Goal: Task Accomplishment & Management: Manage account settings

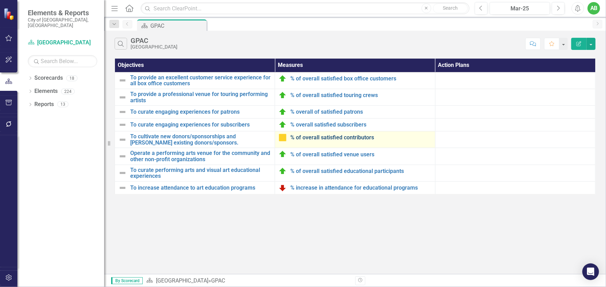
click at [327, 139] on link "% of overall satisfied contributors" at bounding box center [360, 138] width 141 height 6
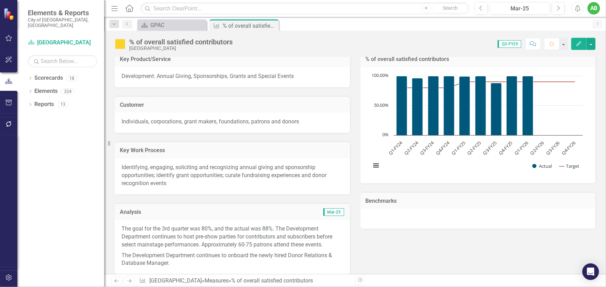
scroll to position [126, 0]
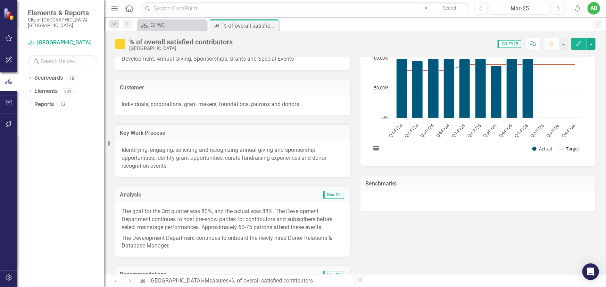
click at [559, 7] on icon "Next" at bounding box center [558, 8] width 4 height 6
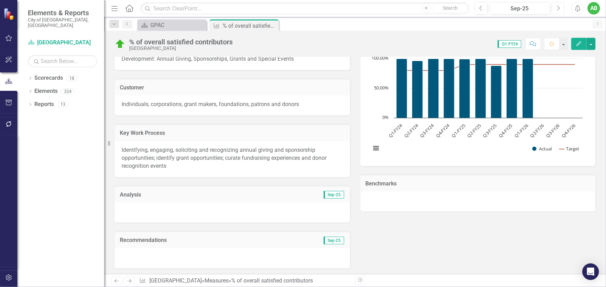
scroll to position [221, 0]
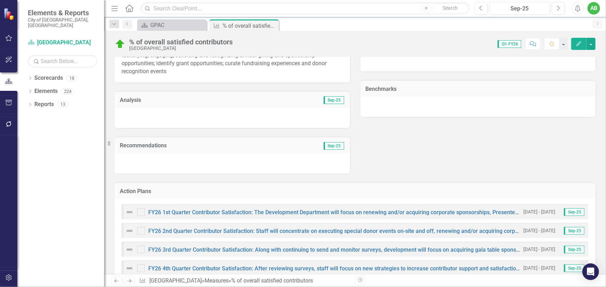
click at [157, 119] on div at bounding box center [232, 118] width 235 height 20
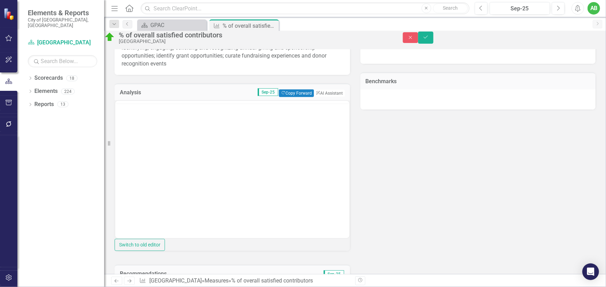
scroll to position [0, 0]
click at [144, 136] on body "Rich Text Area. Press ALT-0 for help." at bounding box center [232, 169] width 234 height 104
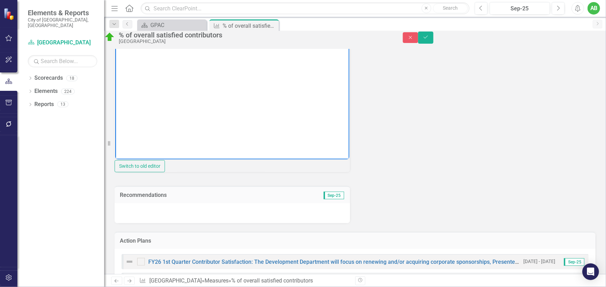
scroll to position [347, 0]
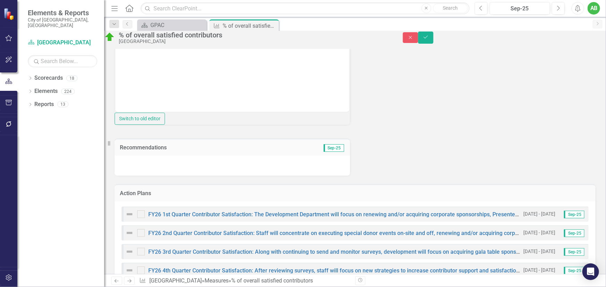
click at [159, 176] on div at bounding box center [232, 166] width 235 height 20
click at [161, 176] on div at bounding box center [232, 166] width 235 height 20
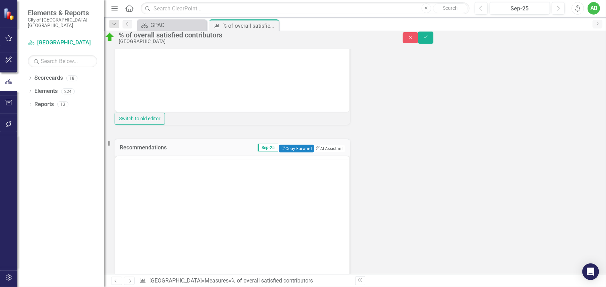
scroll to position [0, 0]
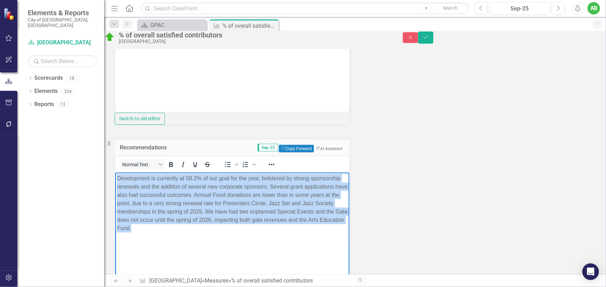
drag, startPoint x: 264, startPoint y: 228, endPoint x: 134, endPoint y: 183, distance: 138.1
click at [115, 180] on html "Development is currently at 58.2% of our goal for the year, bolstered by strong…" at bounding box center [232, 225] width 234 height 104
copy p "Development is currently at 58.2% of our goal for the year, bolstered by strong…"
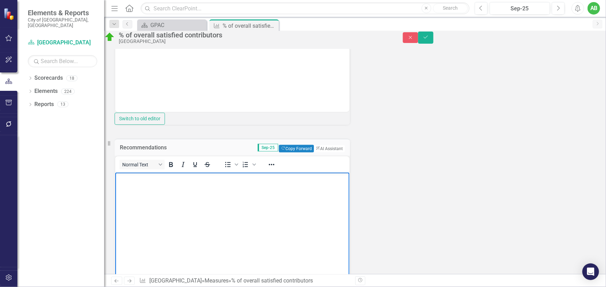
click at [140, 72] on body "Rich Text Area. Press ALT-0 for help." at bounding box center [232, 43] width 234 height 104
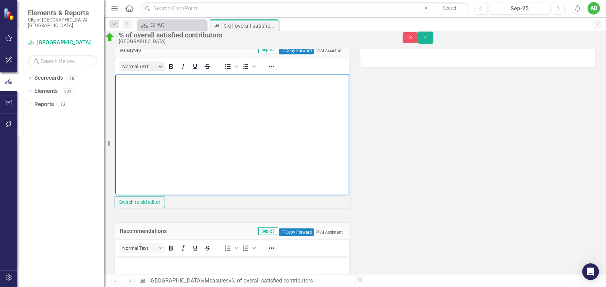
scroll to position [252, 0]
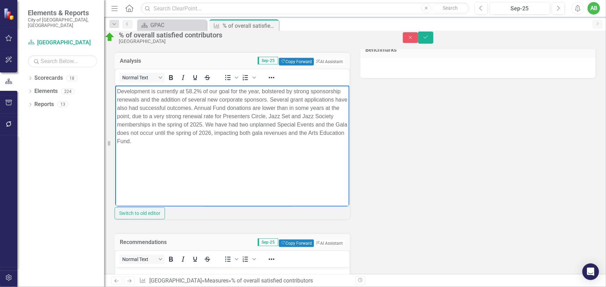
click at [193, 116] on p "Development is currently at 58.2% of our goal for the year, bolstered by strong…" at bounding box center [232, 116] width 231 height 58
click at [273, 141] on p "Development is currently at 58.2% of our goal for the year, bolstered by strong…" at bounding box center [232, 116] width 231 height 58
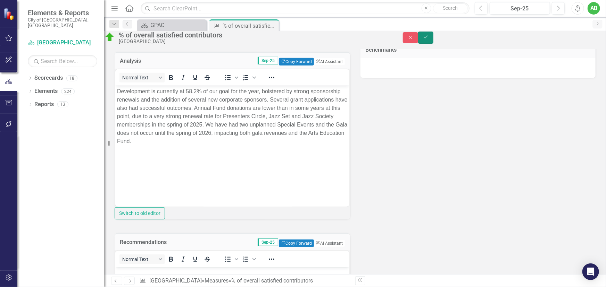
click at [428, 39] on icon "submit" at bounding box center [426, 37] width 4 height 3
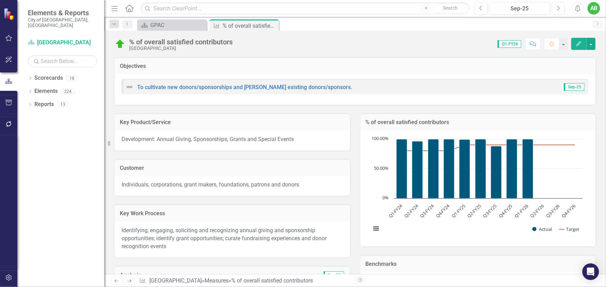
scroll to position [126, 0]
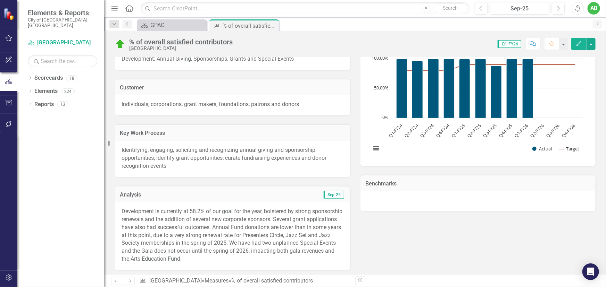
click at [288, 242] on p "Development is currently at 58.2% of our goal for the year, bolstered by strong…" at bounding box center [233, 236] width 222 height 56
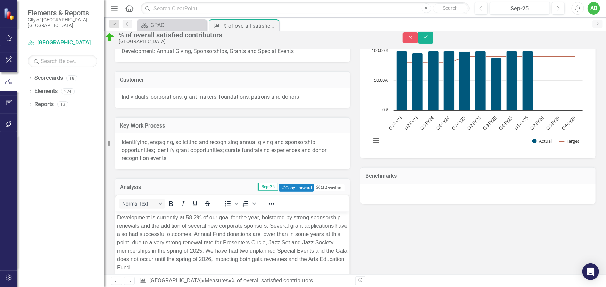
scroll to position [252, 0]
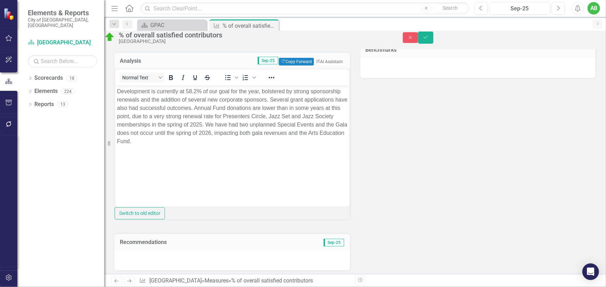
click at [311, 124] on p "Development is currently at 58.2% of our goal for the year, bolstered by strong…" at bounding box center [232, 116] width 231 height 58
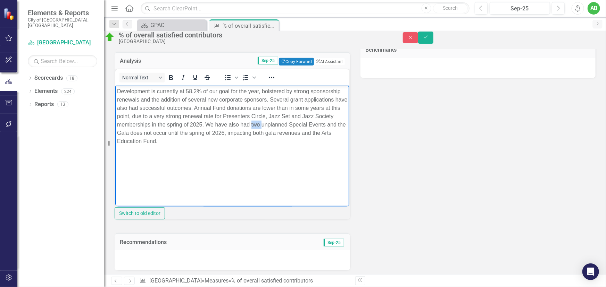
drag, startPoint x: 137, startPoint y: 132, endPoint x: 128, endPoint y: 133, distance: 8.7
click at [128, 133] on p "Development is currently at 58.2% of our goal for the year, bolstered by strong…" at bounding box center [232, 116] width 231 height 58
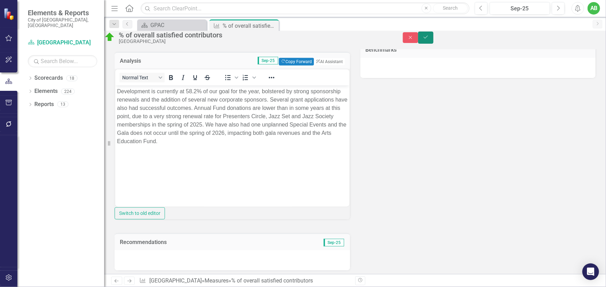
click at [433, 44] on button "Save" at bounding box center [425, 38] width 15 height 12
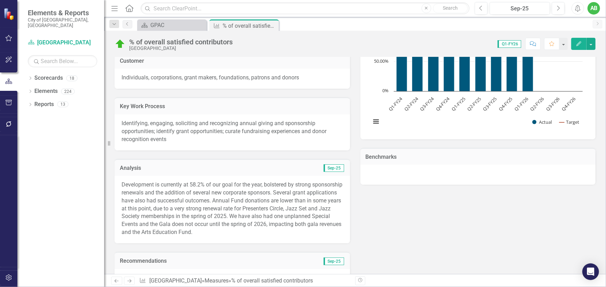
scroll to position [189, 0]
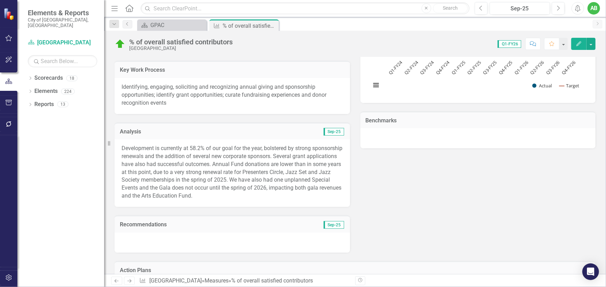
click at [144, 243] on div at bounding box center [232, 243] width 235 height 20
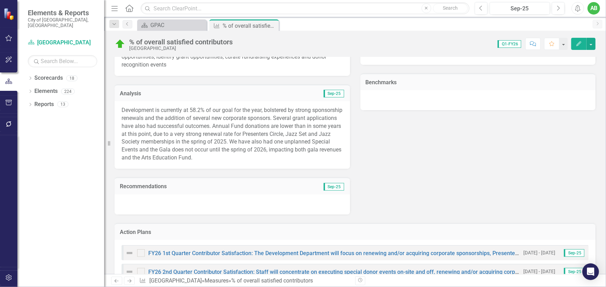
scroll to position [252, 0]
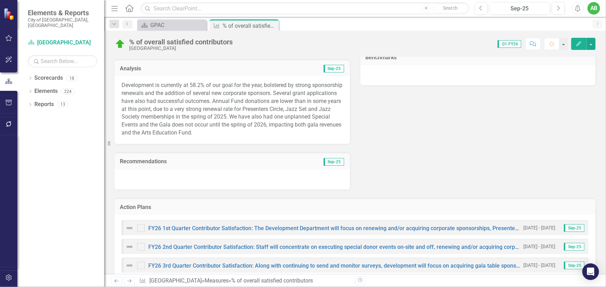
click at [236, 130] on p "Development is currently at 58.2% of our goal for the year, bolstered by strong…" at bounding box center [233, 110] width 222 height 56
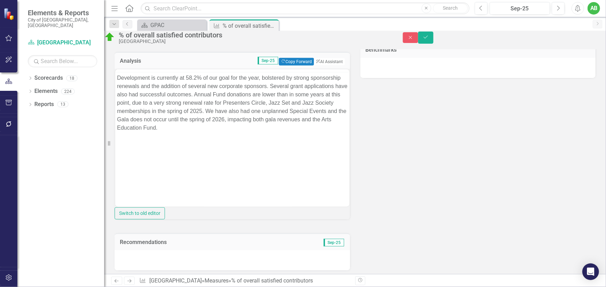
scroll to position [0, 0]
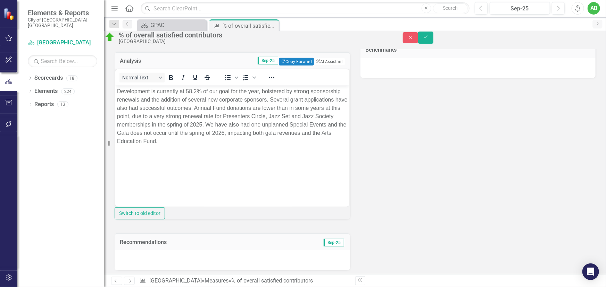
click at [201, 133] on p "Development is currently at 58.2% of our goal for the year, bolstered by strong…" at bounding box center [232, 116] width 231 height 58
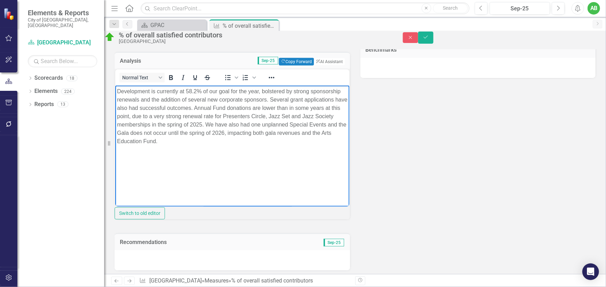
click at [205, 132] on p "Development is currently at 58.2% of our goal for the year, bolstered by strong…" at bounding box center [232, 116] width 231 height 58
click at [202, 132] on p "Development is currently at 58.2% of our goal for the year, bolstered by strong…" at bounding box center [232, 116] width 231 height 58
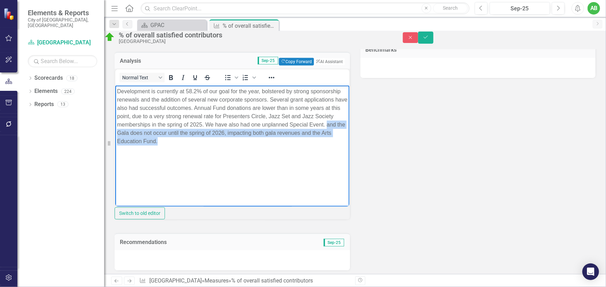
drag, startPoint x: 203, startPoint y: 132, endPoint x: 302, endPoint y: 143, distance: 99.6
click at [302, 143] on p "Development is currently at 58.2% of our goal for the year, bolstered by strong…" at bounding box center [232, 116] width 231 height 58
copy p "and the Gala does not occur until the spring of 2026, impacting both gala reven…"
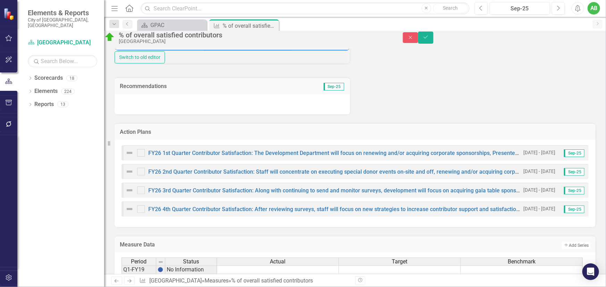
scroll to position [410, 0]
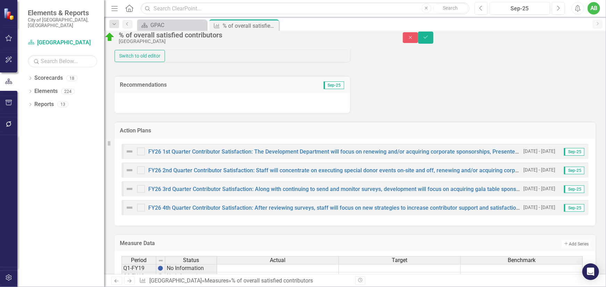
click at [169, 113] on div at bounding box center [232, 103] width 235 height 20
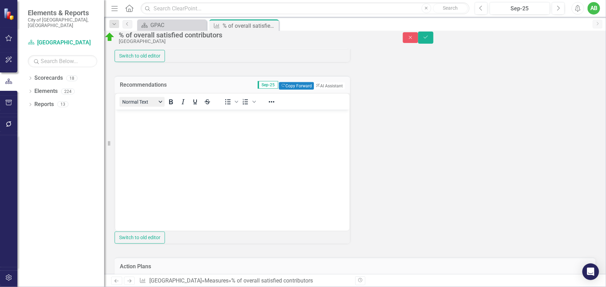
scroll to position [0, 0]
drag, startPoint x: 278, startPoint y: 249, endPoint x: 139, endPoint y: 123, distance: 187.5
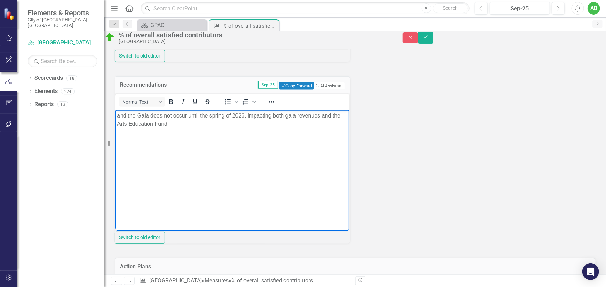
click at [117, 116] on p "and the Gala does not occur until the spring of 2026, impacting both gala reven…" at bounding box center [232, 120] width 231 height 17
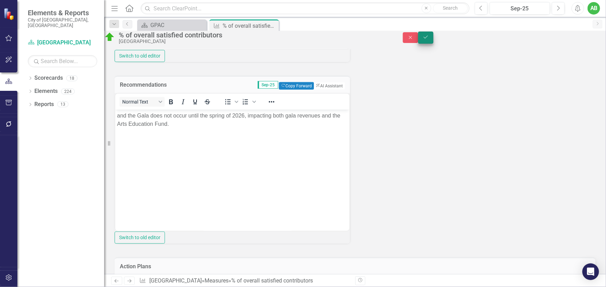
click at [433, 41] on button "Save" at bounding box center [425, 38] width 15 height 12
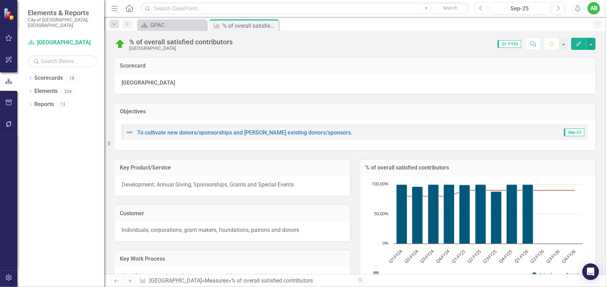
click at [482, 9] on icon "Previous" at bounding box center [481, 8] width 4 height 6
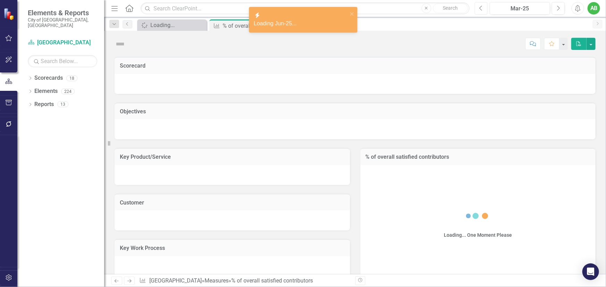
click at [482, 9] on icon "Previous" at bounding box center [481, 8] width 4 height 6
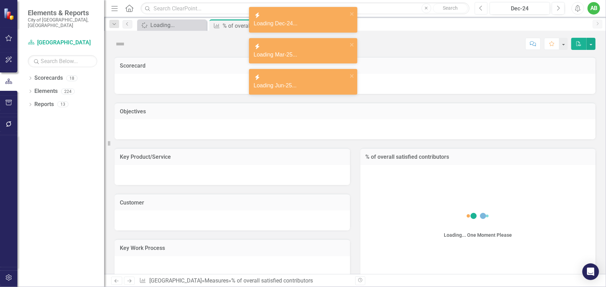
click at [482, 9] on icon "Previous" at bounding box center [481, 8] width 4 height 6
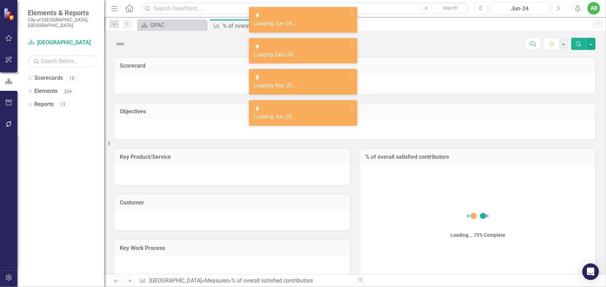
click at [560, 6] on button "Next" at bounding box center [558, 8] width 13 height 12
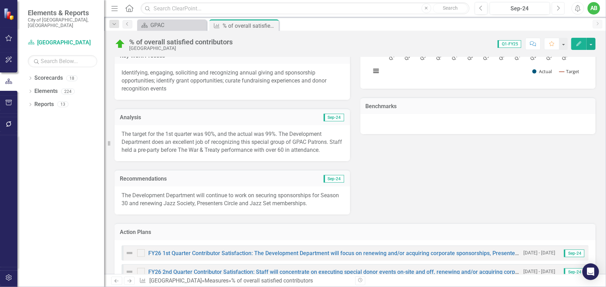
scroll to position [233, 0]
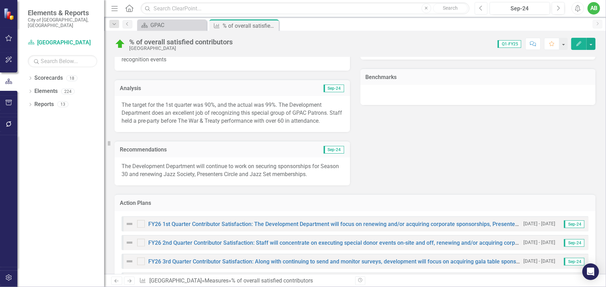
click at [483, 10] on icon "Previous" at bounding box center [481, 8] width 4 height 6
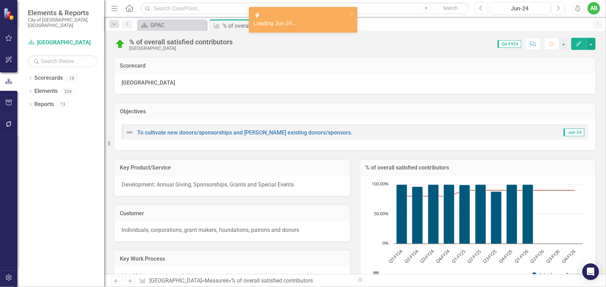
scroll to position [126, 0]
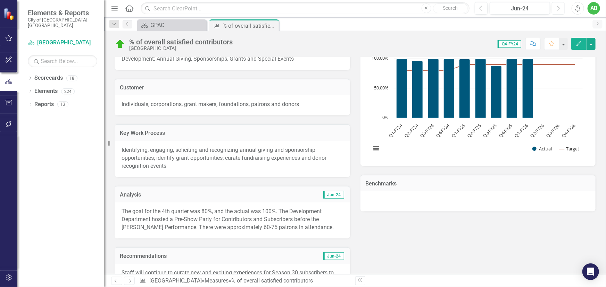
click at [555, 7] on button "Next" at bounding box center [558, 8] width 13 height 12
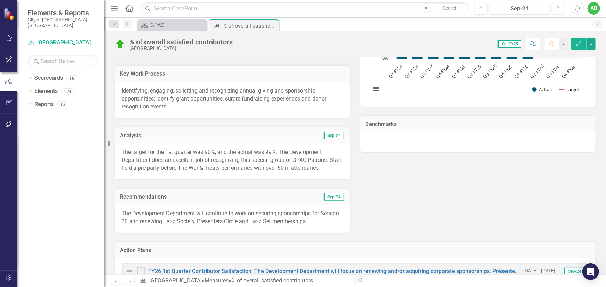
scroll to position [189, 0]
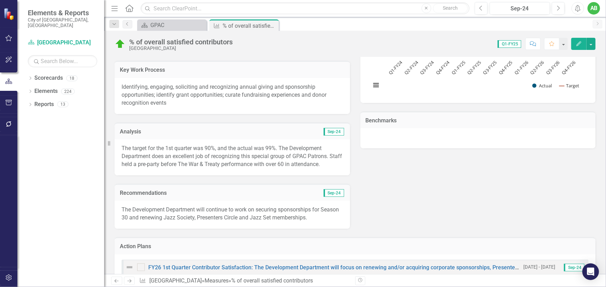
click at [561, 1] on div "Menu Home Search Close Search Previous Sep-24 Next Alerts AB User Edit Profile …" at bounding box center [355, 8] width 502 height 17
click at [559, 5] on button "Next" at bounding box center [558, 8] width 13 height 12
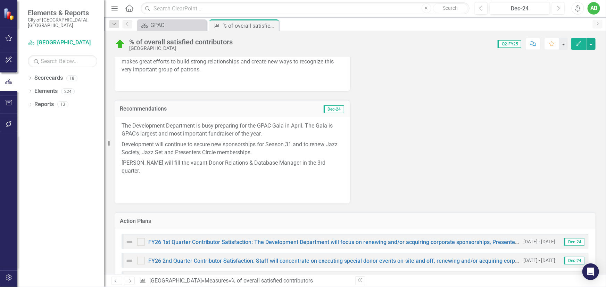
scroll to position [252, 0]
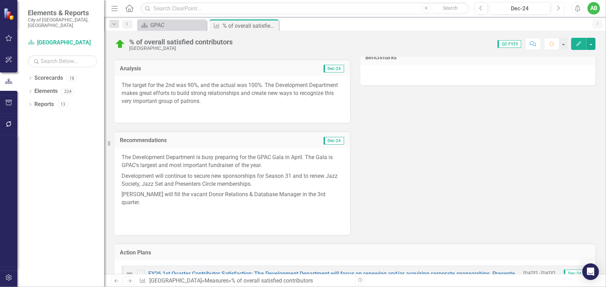
click at [561, 12] on button "Next" at bounding box center [558, 8] width 13 height 12
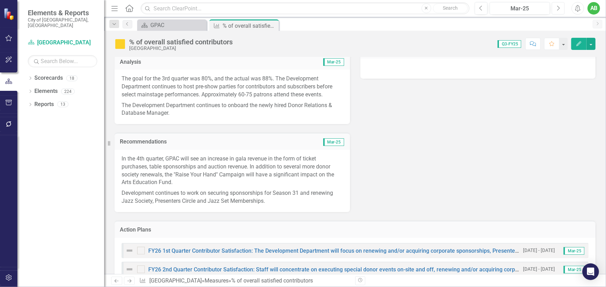
scroll to position [189, 0]
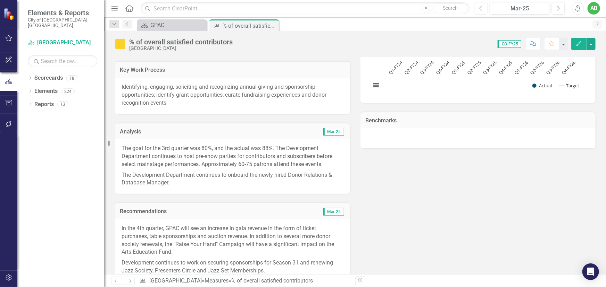
click at [476, 10] on button "Previous" at bounding box center [481, 8] width 13 height 12
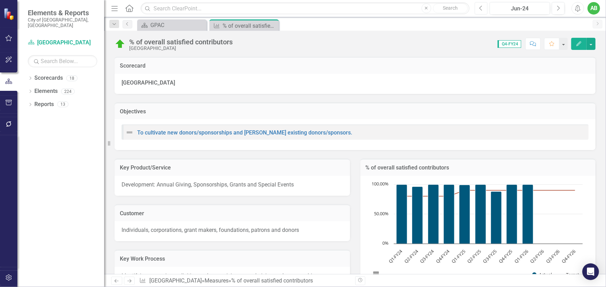
click at [476, 10] on button "Previous" at bounding box center [481, 8] width 13 height 12
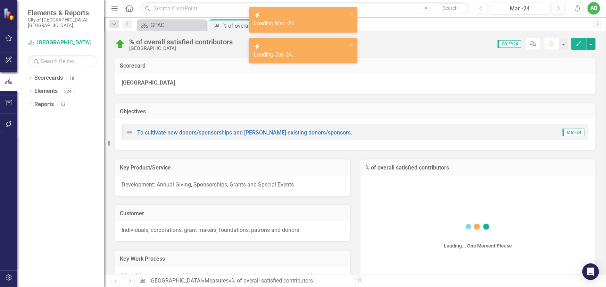
click at [476, 10] on button "Previous" at bounding box center [481, 8] width 13 height 12
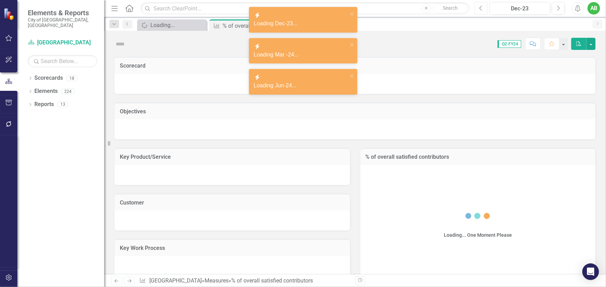
click at [476, 10] on button "Previous" at bounding box center [481, 8] width 13 height 12
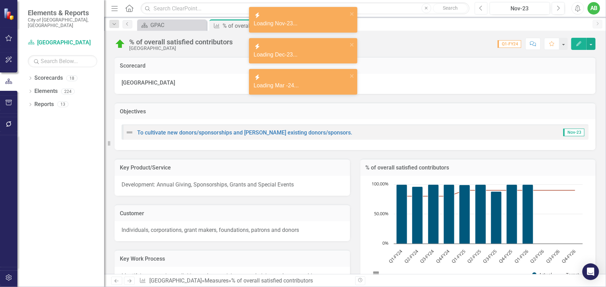
click at [480, 13] on button "Previous" at bounding box center [481, 8] width 13 height 12
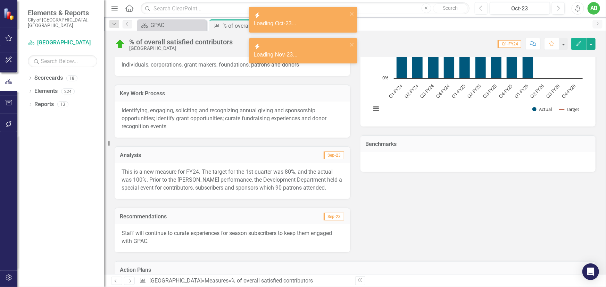
scroll to position [200, 0]
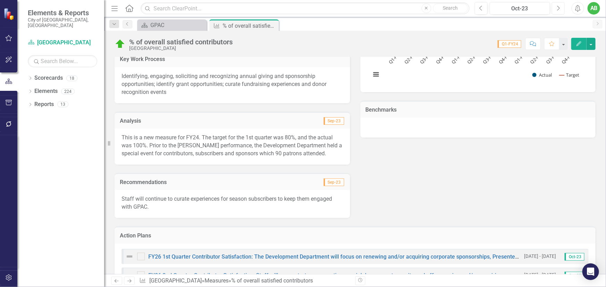
click at [556, 5] on icon "Next" at bounding box center [558, 8] width 4 height 6
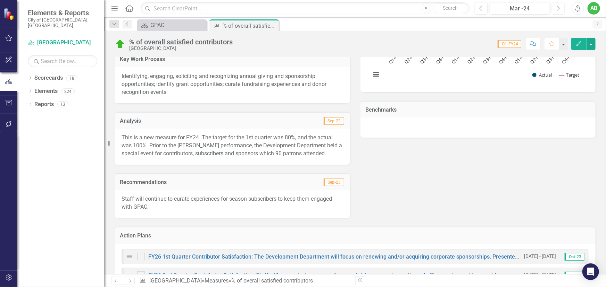
click at [556, 5] on icon "Next" at bounding box center [558, 8] width 4 height 6
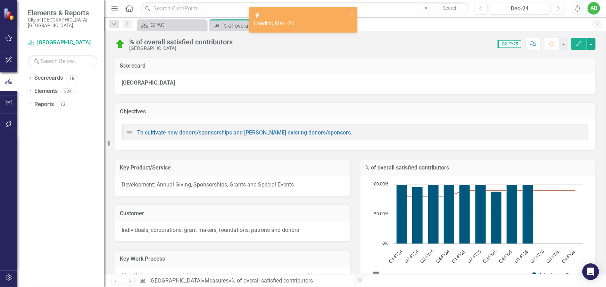
click at [556, 5] on icon "Next" at bounding box center [558, 8] width 4 height 6
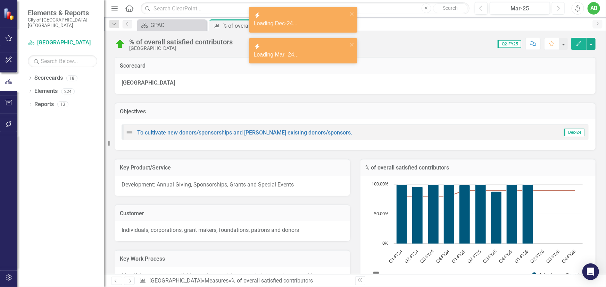
click at [556, 5] on icon "Next" at bounding box center [558, 8] width 4 height 6
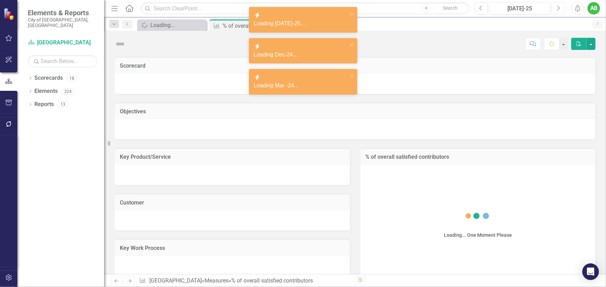
click at [556, 5] on icon "Next" at bounding box center [558, 8] width 4 height 6
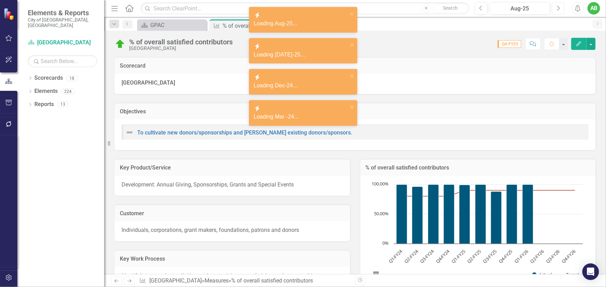
click at [556, 5] on icon "Next" at bounding box center [558, 8] width 4 height 6
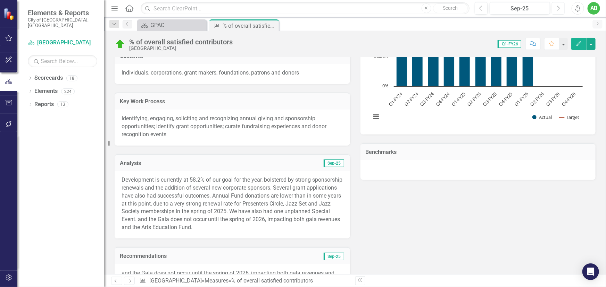
scroll to position [189, 0]
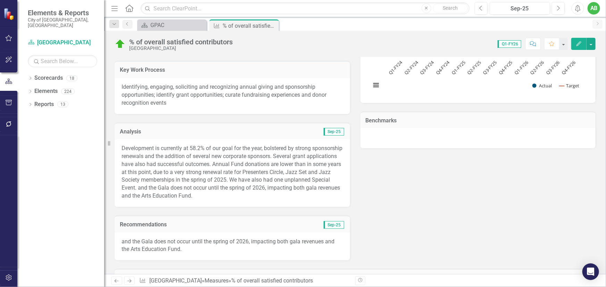
click at [122, 148] on p "Development is currently at 58.2% of our goal for the year, bolstered by strong…" at bounding box center [233, 173] width 222 height 56
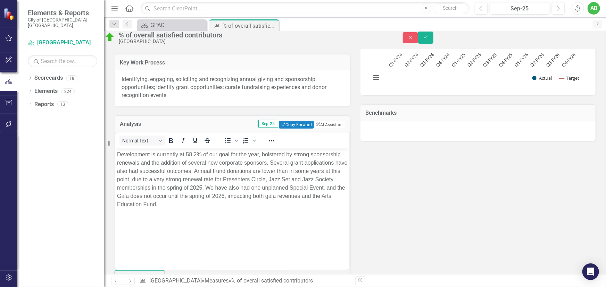
scroll to position [0, 0]
click at [117, 154] on p "Development is currently at 58.2% of our goal for the year, bolstered by strong…" at bounding box center [232, 180] width 231 height 58
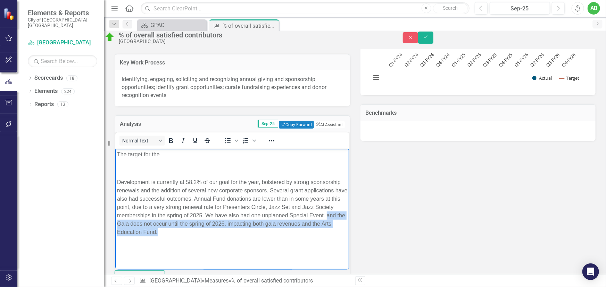
drag, startPoint x: 204, startPoint y: 223, endPoint x: 282, endPoint y: 239, distance: 79.7
click at [282, 239] on body "The target for the Development is currently at 58.2% of our goal for the year, …" at bounding box center [232, 201] width 234 height 104
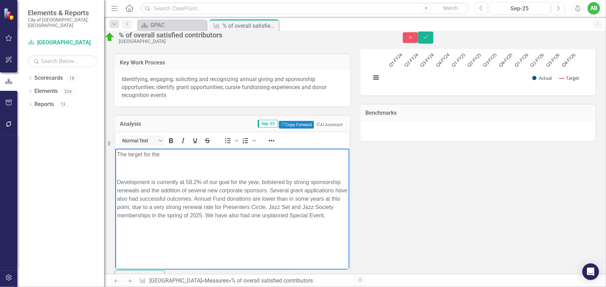
click at [172, 158] on p "The target for the" at bounding box center [232, 155] width 231 height 8
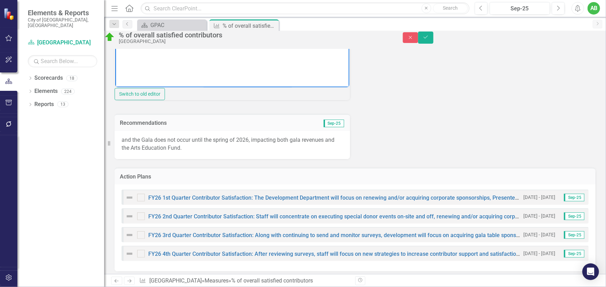
scroll to position [410, 0]
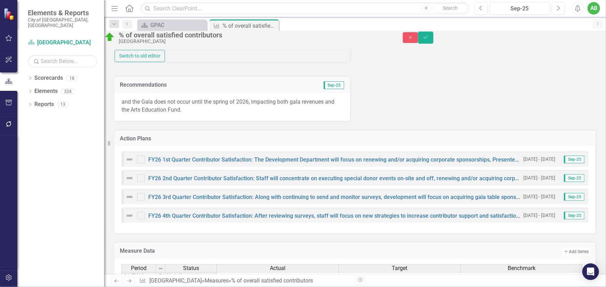
drag, startPoint x: 187, startPoint y: 133, endPoint x: 131, endPoint y: 124, distance: 56.9
click at [122, 114] on p "and the Gala does not occur until the spring of 2026, impacting both gala reven…" at bounding box center [233, 106] width 222 height 16
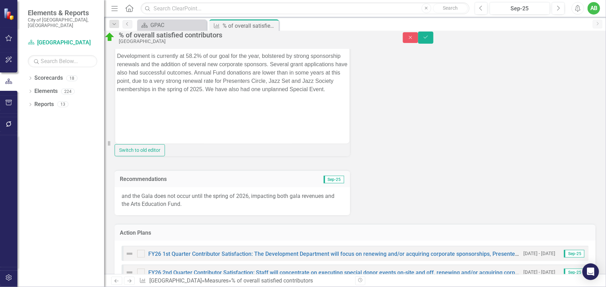
scroll to position [284, 0]
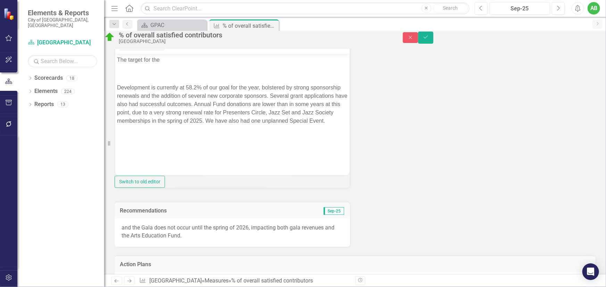
click at [172, 62] on p "The target for the" at bounding box center [232, 60] width 231 height 8
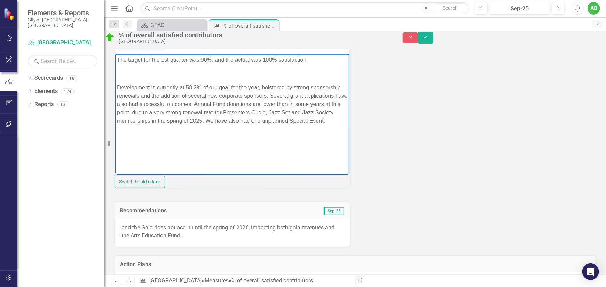
click at [120, 85] on p "Development is currently at 58.2% of our goal for the year, bolstered by strong…" at bounding box center [232, 105] width 231 height 42
click at [135, 87] on p "In additon, Development is currently at 58.2% of our goal for the year, bolster…" at bounding box center [232, 109] width 231 height 50
click at [138, 73] on p "Rich Text Area. Press ALT-0 for help." at bounding box center [232, 74] width 231 height 8
click at [137, 66] on body "The target for the 1st quarter was 90%, and the actual was 100% satisfaction. I…" at bounding box center [232, 106] width 234 height 104
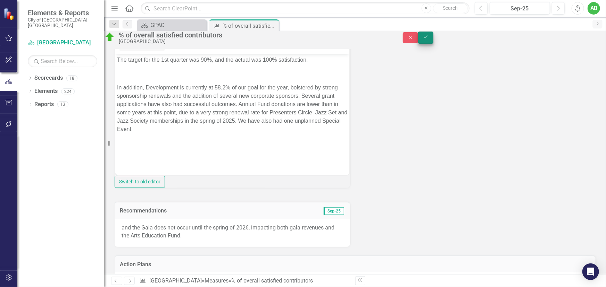
click at [433, 40] on button "Save" at bounding box center [425, 38] width 15 height 12
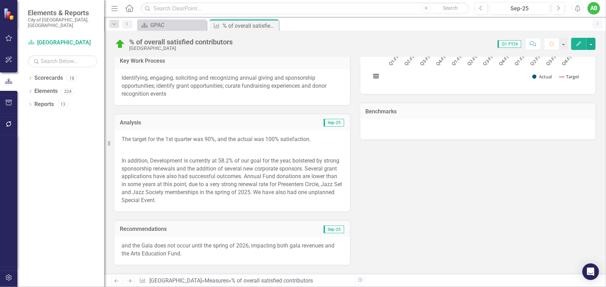
scroll to position [221, 0]
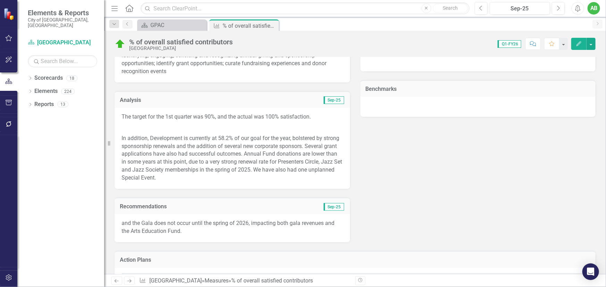
click at [321, 116] on p "The target for the 1st quarter was 90%, and the actual was 100% satisfaction." at bounding box center [233, 117] width 222 height 9
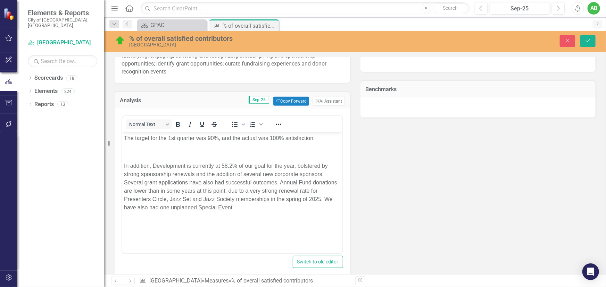
scroll to position [0, 0]
click at [320, 140] on p "The target for the 1st quarter was 90%, and the actual was 100% satisfaction." at bounding box center [232, 138] width 217 height 8
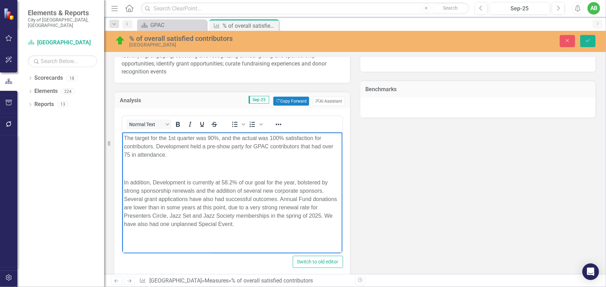
click at [132, 174] on body "The target for the 1st quarter was 90%, and the actual was 100% satisfaction fo…" at bounding box center [232, 184] width 220 height 104
click at [123, 183] on body "The target for the 1st quarter was 90%, and the actual was 100% satisfaction fo…" at bounding box center [232, 184] width 220 height 104
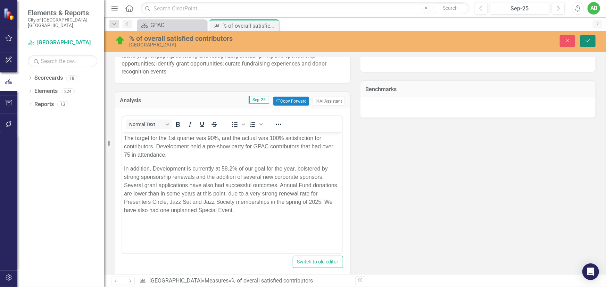
click at [589, 40] on icon "submit" at bounding box center [588, 40] width 4 height 3
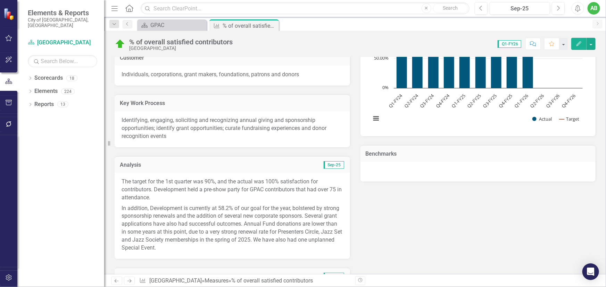
scroll to position [158, 0]
click at [304, 189] on p "The target for the 1st quarter was 90%, and the actual was 100% satisfaction fo…" at bounding box center [233, 188] width 222 height 25
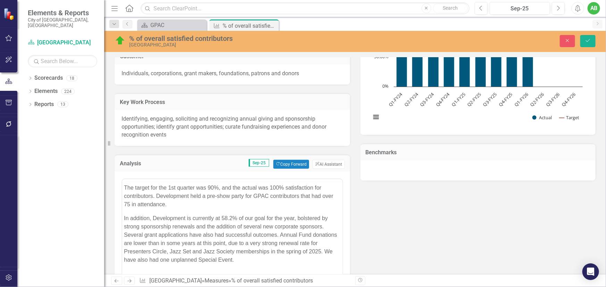
scroll to position [0, 0]
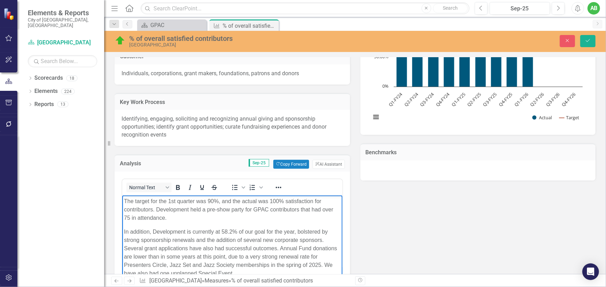
click at [160, 209] on p "The target for the 1st quarter was 90%, and the actual was 100% satisfaction fo…" at bounding box center [232, 209] width 217 height 25
click at [161, 210] on p "The target for the 1st quarter was 90%, and the actual was 100% satisfaction fo…" at bounding box center [232, 209] width 217 height 25
click at [164, 210] on p "The target for the 1st quarter was 90%, and the actual was 100% satisfaction fo…" at bounding box center [232, 209] width 217 height 25
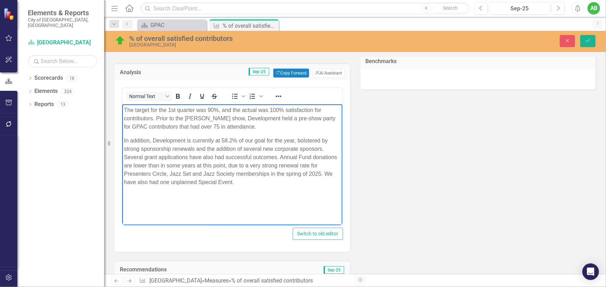
scroll to position [252, 0]
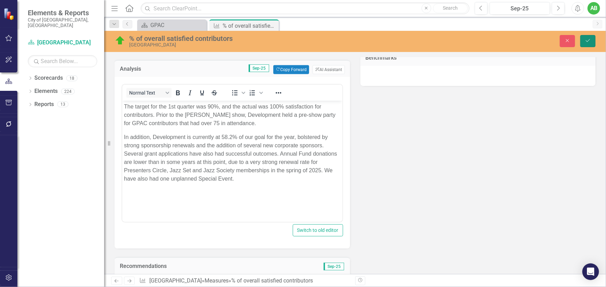
click at [588, 41] on icon "submit" at bounding box center [588, 40] width 4 height 3
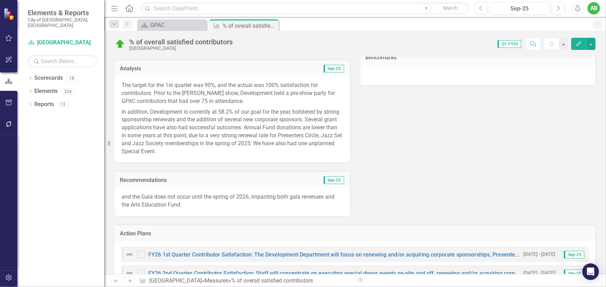
click at [143, 197] on p "and the Gala does not occur until the spring of 2026, impacting both gala reven…" at bounding box center [233, 201] width 222 height 16
click at [142, 197] on p "and the Gala does not occur until the spring of 2026, impacting both gala reven…" at bounding box center [233, 201] width 222 height 16
click at [185, 206] on p "and the Gala does not occur until the spring of 2026, impacting both gala reven…" at bounding box center [233, 201] width 222 height 16
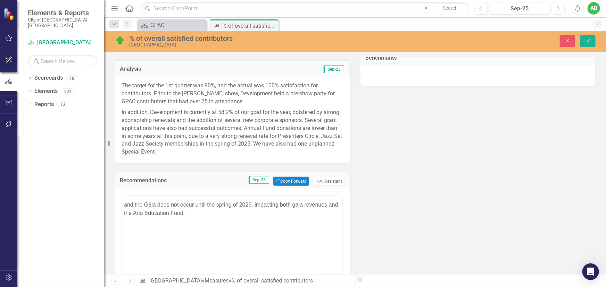
scroll to position [0, 0]
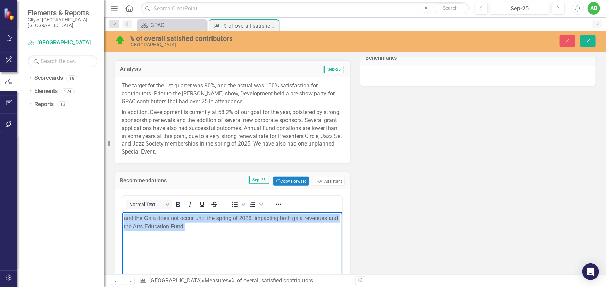
drag, startPoint x: 194, startPoint y: 227, endPoint x: 240, endPoint y: 428, distance: 205.3
click at [122, 216] on html "and the Gala does not occur until the spring of 2026, impacting both gala reven…" at bounding box center [232, 264] width 220 height 104
click at [205, 224] on p "and the Gala does not occur until the spring of 2026, impacting both gala reven…" at bounding box center [232, 222] width 217 height 17
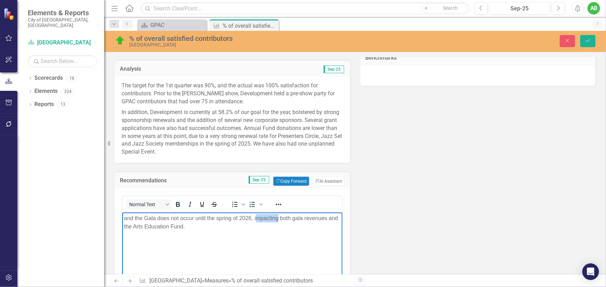
drag, startPoint x: 278, startPoint y: 219, endPoint x: 255, endPoint y: 219, distance: 23.3
click at [255, 219] on p "and the Gala does not occur until the spring of 2026, impacting both gala reven…" at bounding box center [232, 222] width 217 height 17
click at [290, 219] on p "and the Gala does not occur until the spring of 2026, this will impace both gal…" at bounding box center [232, 222] width 217 height 17
drag, startPoint x: 136, startPoint y: 218, endPoint x: 115, endPoint y: 216, distance: 21.0
click at [122, 216] on html "and the Gala does not occur until the spring of 2026, this will impact both gal…" at bounding box center [232, 264] width 220 height 104
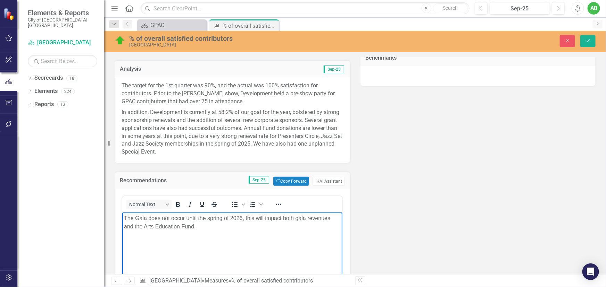
click at [122, 218] on body "The Gala does not occur until the spring of 2026, this will impact both gala re…" at bounding box center [232, 264] width 220 height 104
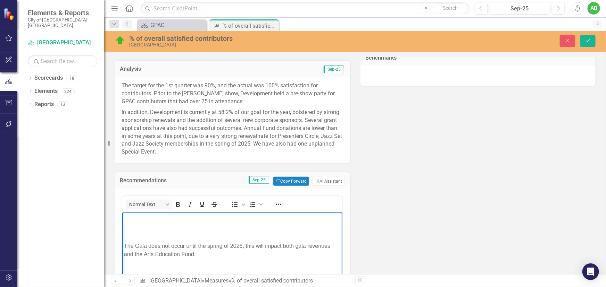
click at [126, 236] on p "Rich Text Area. Press ALT-0 for help." at bounding box center [232, 232] width 217 height 8
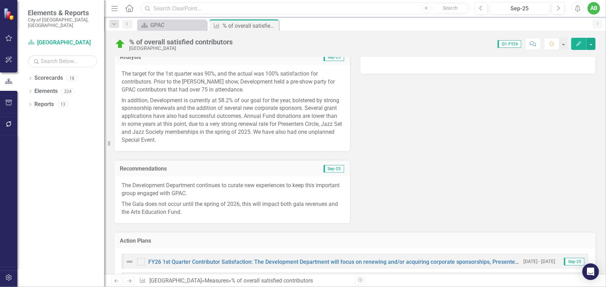
scroll to position [347, 0]
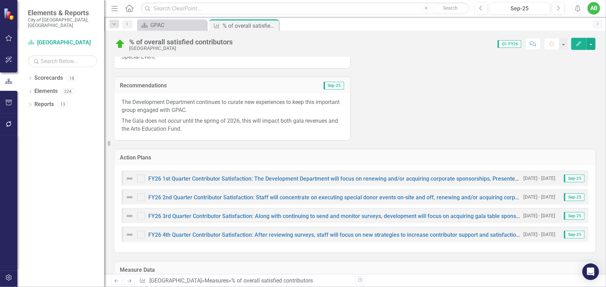
click at [166, 31] on div "% of overall satisfied contributors Germantown Performing Arts Center Score: 0.…" at bounding box center [355, 41] width 502 height 21
click at [166, 28] on div "GPAC" at bounding box center [173, 25] width 46 height 9
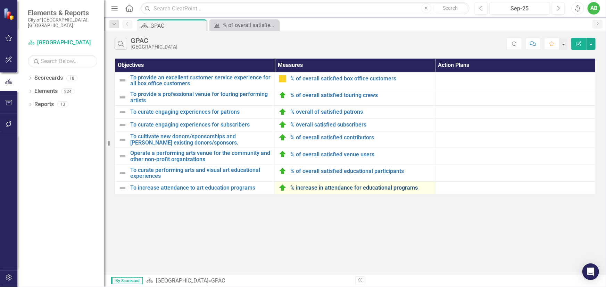
click at [329, 187] on link "% increase in attendance for educational programs" at bounding box center [360, 188] width 141 height 6
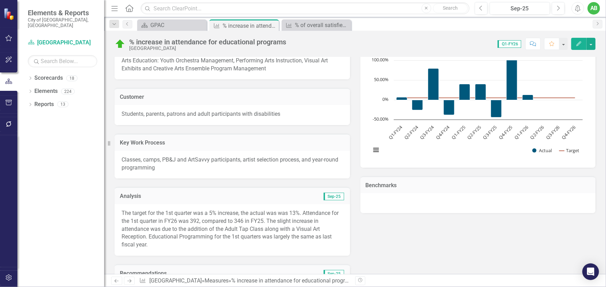
scroll to position [63, 0]
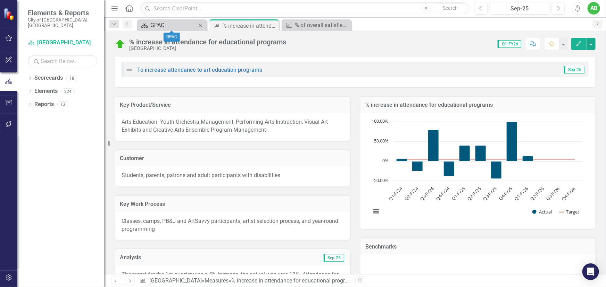
click at [179, 26] on div "GPAC" at bounding box center [173, 25] width 46 height 9
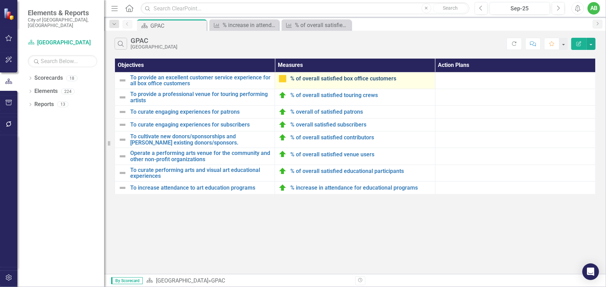
click at [323, 78] on link "% of overall satisfied box office customers" at bounding box center [360, 79] width 141 height 6
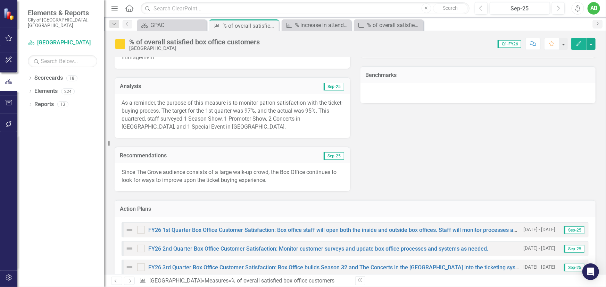
scroll to position [187, 0]
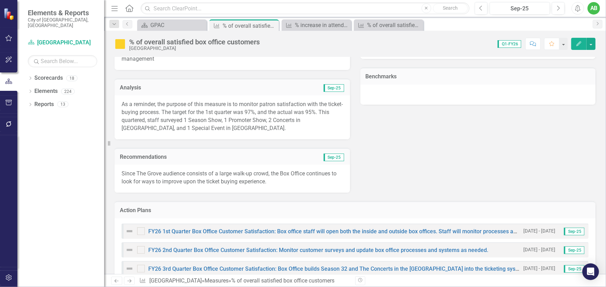
click at [271, 181] on p "Since The Grove audience consists of a large walk-up crowd, the Box Office cont…" at bounding box center [233, 178] width 222 height 16
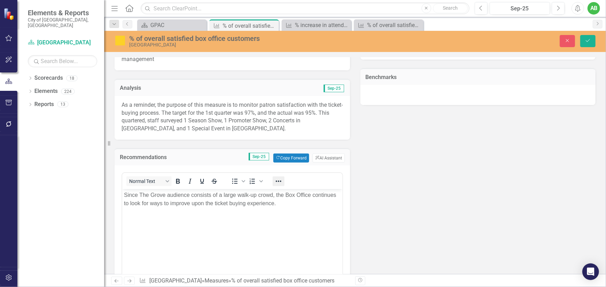
scroll to position [0, 0]
click at [280, 206] on p "Since The Grove audience consists of a large walk-up crowd, the Box Office cont…" at bounding box center [232, 199] width 217 height 17
click at [588, 36] on button "Save" at bounding box center [587, 41] width 15 height 12
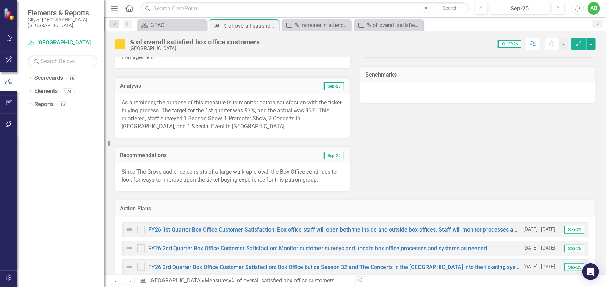
scroll to position [221, 0]
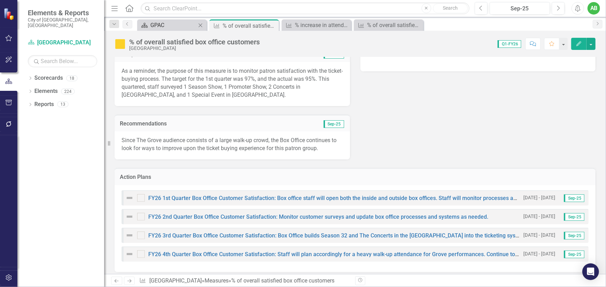
click at [182, 22] on div "GPAC" at bounding box center [173, 25] width 46 height 9
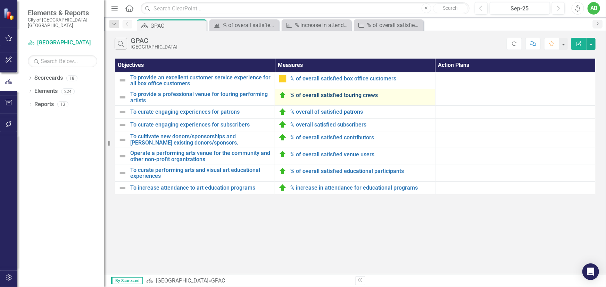
click at [333, 98] on link "% of overall satisfied touring crews" at bounding box center [360, 95] width 141 height 6
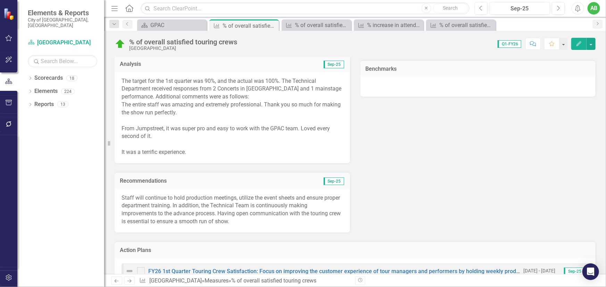
scroll to position [252, 0]
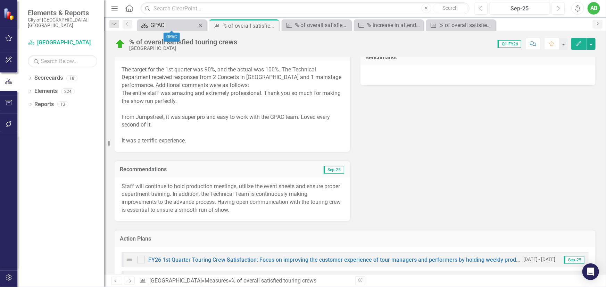
click at [174, 25] on div "GPAC" at bounding box center [173, 25] width 46 height 9
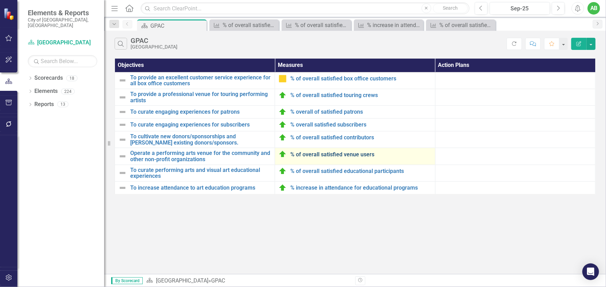
click at [346, 152] on link "% of overall satisfied venue users" at bounding box center [360, 155] width 141 height 6
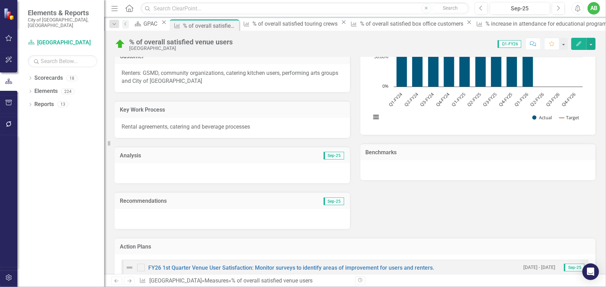
scroll to position [158, 0]
click at [160, 24] on div "GPAC" at bounding box center [152, 23] width 16 height 9
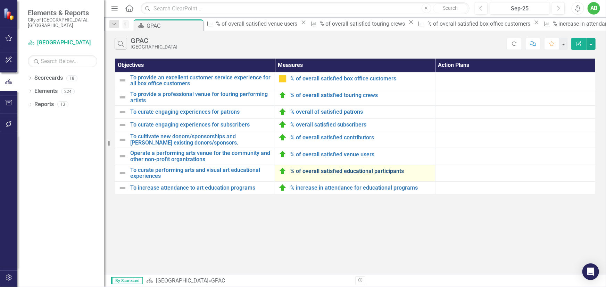
click at [360, 170] on link "% of overall satisfied educational participants" at bounding box center [360, 171] width 141 height 6
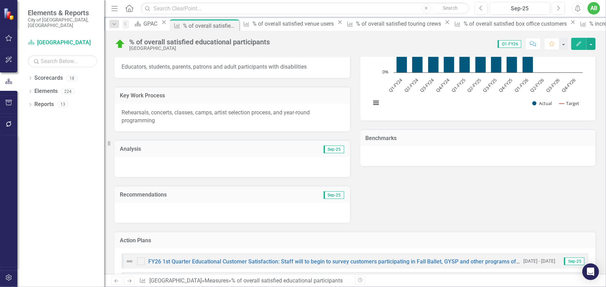
scroll to position [158, 0]
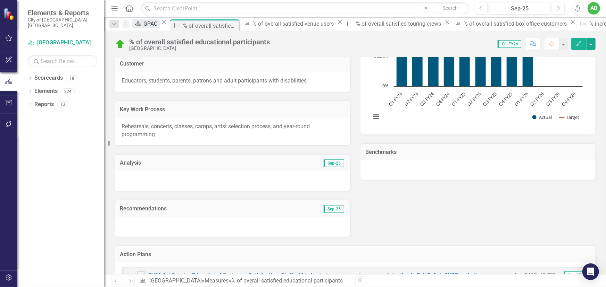
click at [160, 28] on div "GPAC" at bounding box center [152, 23] width 16 height 9
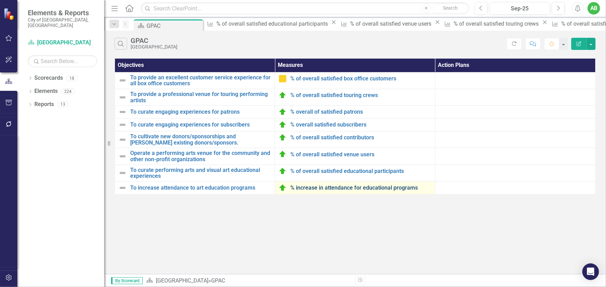
click at [336, 187] on link "% increase in attendance for educational programs" at bounding box center [360, 188] width 141 height 6
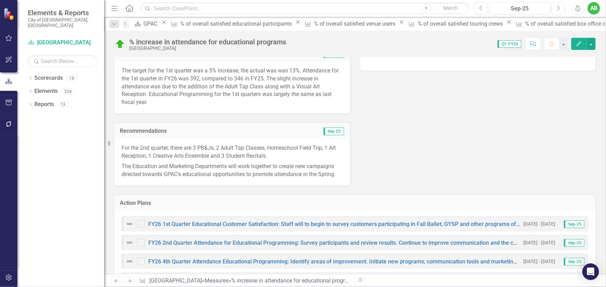
scroll to position [284, 0]
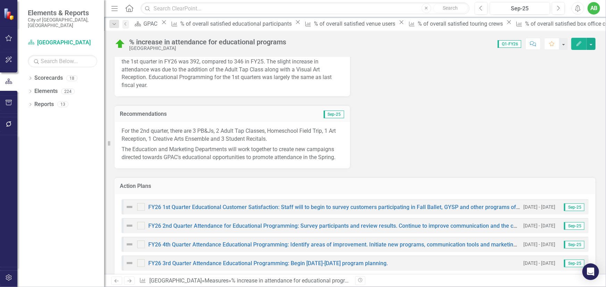
click at [253, 77] on p "The target for the 1st quarter was a 5% increase, the actual was was 13%. Atten…" at bounding box center [233, 70] width 222 height 40
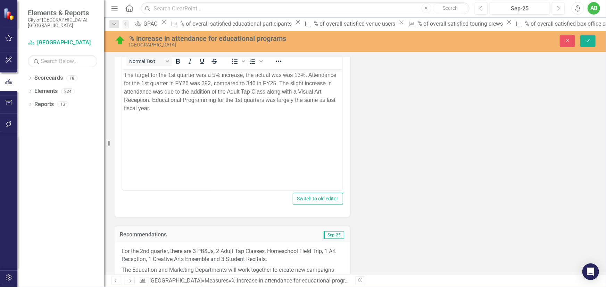
scroll to position [0, 0]
click at [262, 99] on p "The target for the 1st quarter was a 5% increase, the actual was was 13%. Atten…" at bounding box center [232, 92] width 217 height 42
click at [590, 38] on icon "Save" at bounding box center [588, 40] width 6 height 5
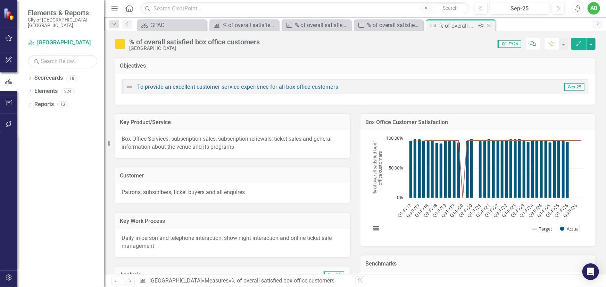
click at [489, 25] on icon at bounding box center [489, 26] width 4 height 4
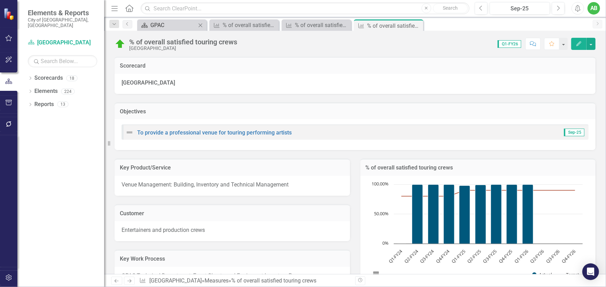
click at [178, 25] on div "GPAC" at bounding box center [173, 25] width 46 height 9
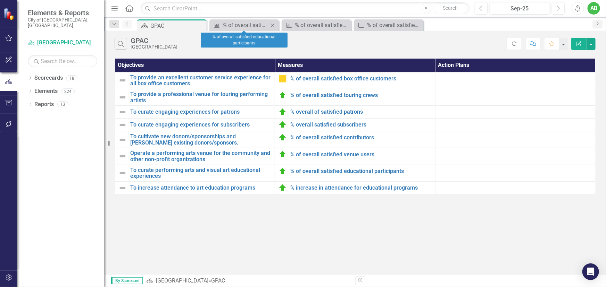
click at [271, 25] on icon "Close" at bounding box center [272, 26] width 7 height 6
click at [0, 0] on icon "Close" at bounding box center [0, 0] width 0 height 0
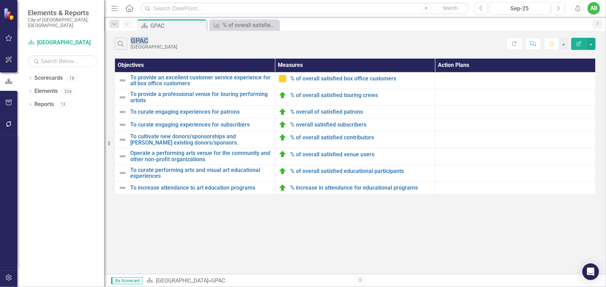
click at [0, 0] on icon "Close" at bounding box center [0, 0] width 0 height 0
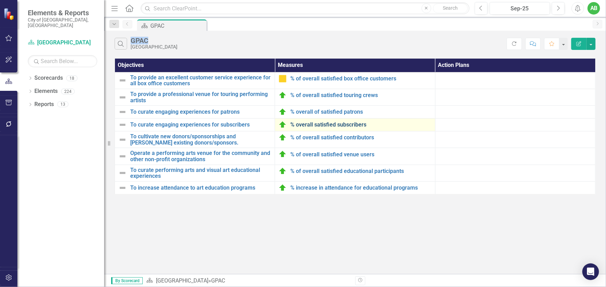
click at [344, 126] on link "% overall satisfied subscribers" at bounding box center [360, 125] width 141 height 6
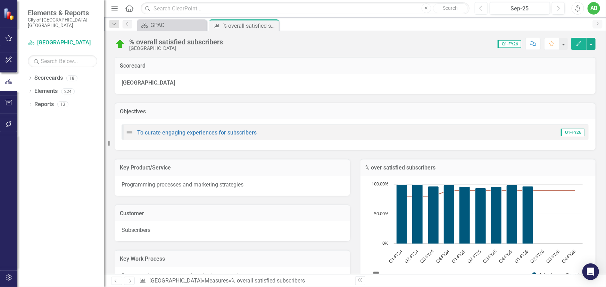
click at [479, 8] on icon "button" at bounding box center [480, 8] width 3 height 5
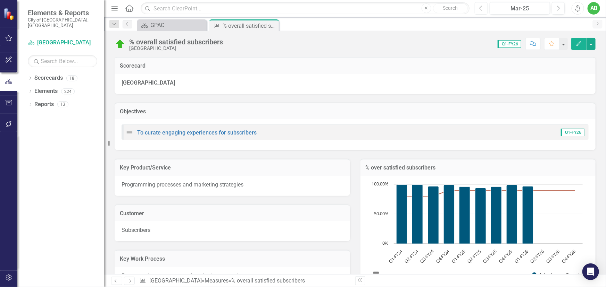
click at [479, 8] on icon "button" at bounding box center [480, 8] width 3 height 5
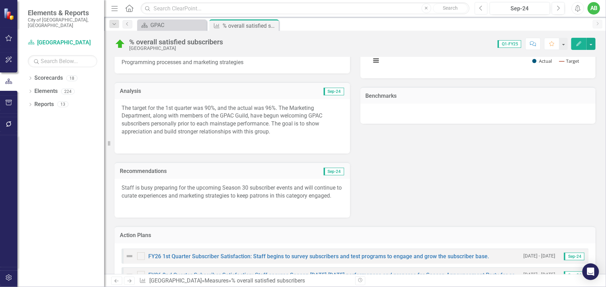
scroll to position [221, 0]
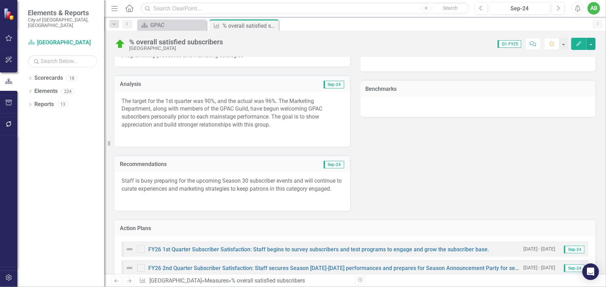
click at [291, 193] on p "Staff is busy preparing for the upcoming Season 30 subscriber events and will c…" at bounding box center [233, 185] width 222 height 17
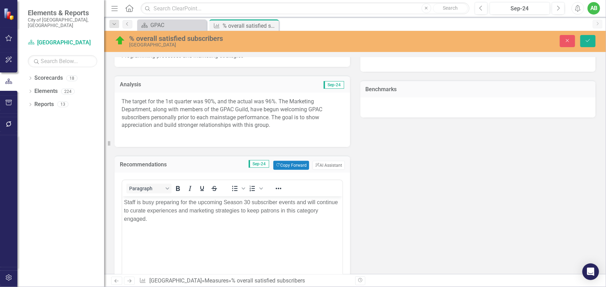
scroll to position [0, 0]
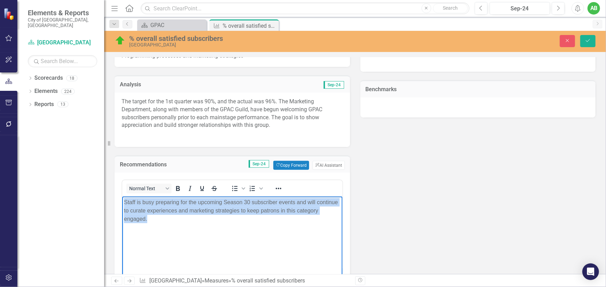
drag, startPoint x: 137, startPoint y: 221, endPoint x: 123, endPoint y: 206, distance: 21.4
click at [123, 206] on body "Staff is busy preparing for the upcoming Season 30 subscriber events and will c…" at bounding box center [232, 249] width 220 height 104
copy p "Staff is busy preparing for the upcoming Season 30 subscriber events and will c…"
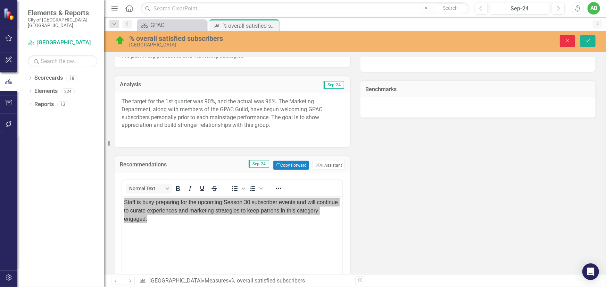
click at [566, 38] on button "Close" at bounding box center [567, 41] width 15 height 12
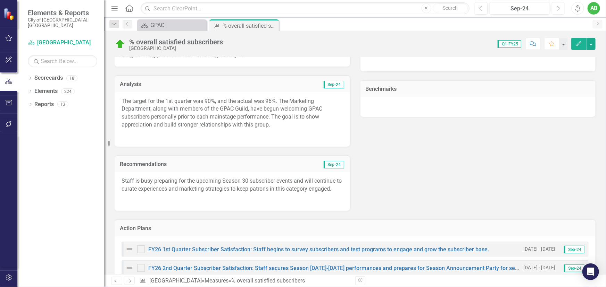
click at [555, 8] on button "Next" at bounding box center [558, 8] width 13 height 12
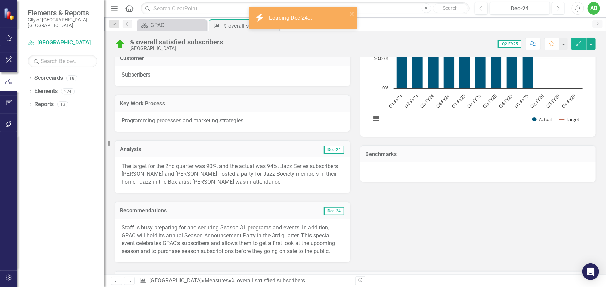
scroll to position [158, 0]
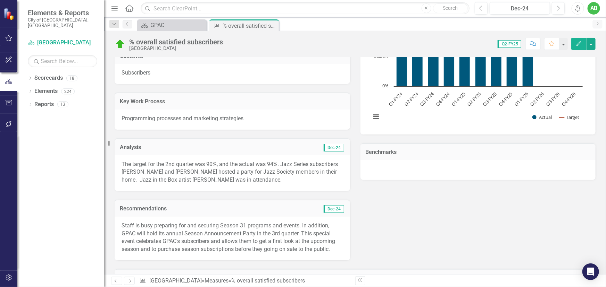
click at [563, 14] on div "Previous Dec-24 Next" at bounding box center [521, 8] width 93 height 12
click at [562, 12] on button "Next" at bounding box center [558, 8] width 13 height 12
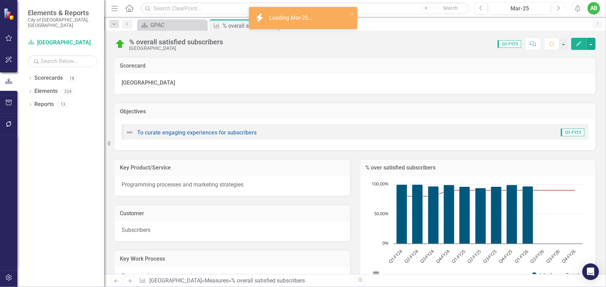
click at [562, 12] on button "Next" at bounding box center [558, 8] width 13 height 12
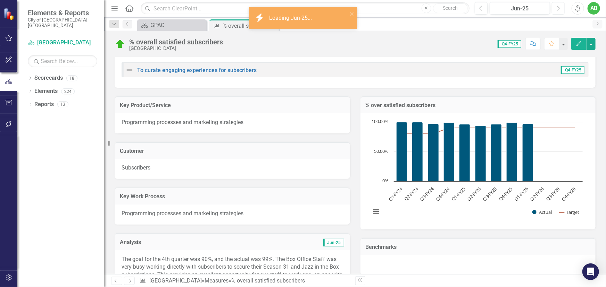
scroll to position [158, 0]
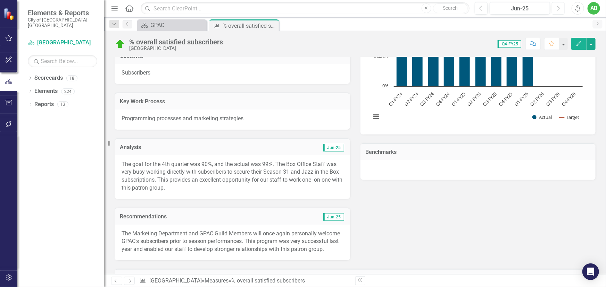
click at [555, 10] on button "Next" at bounding box center [558, 8] width 13 height 12
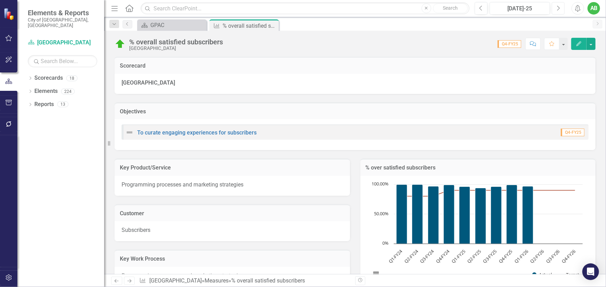
click at [559, 9] on icon "Next" at bounding box center [558, 8] width 4 height 6
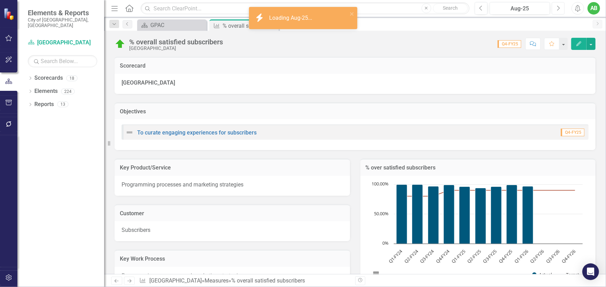
click at [557, 6] on icon "Next" at bounding box center [558, 8] width 4 height 6
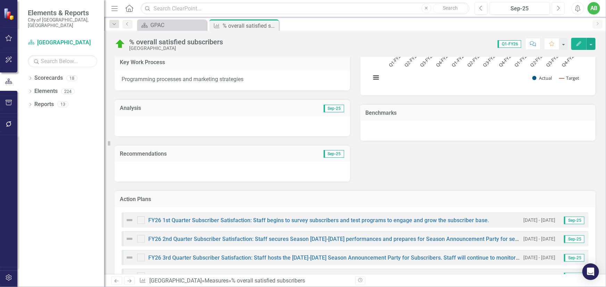
scroll to position [154, 0]
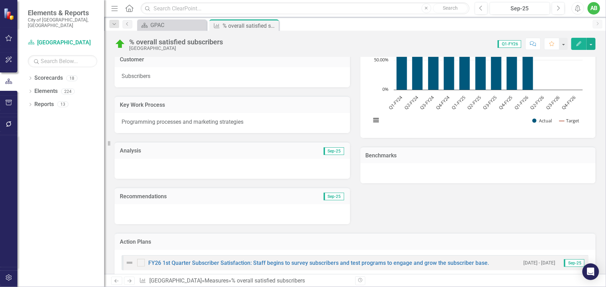
click at [161, 212] on div at bounding box center [232, 214] width 235 height 20
click at [160, 212] on div at bounding box center [232, 214] width 235 height 20
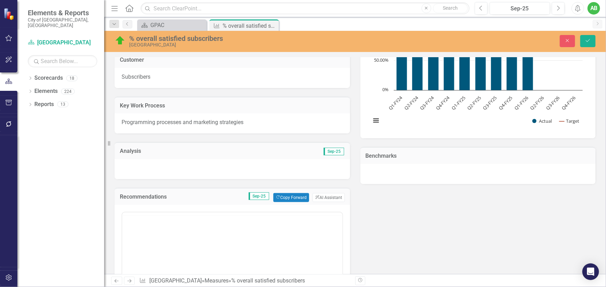
scroll to position [0, 0]
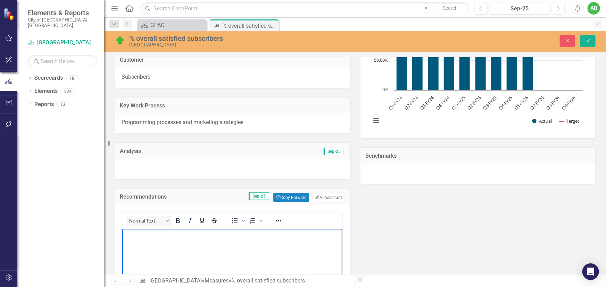
paste body "Rich Text Area. Press ALT-0 for help."
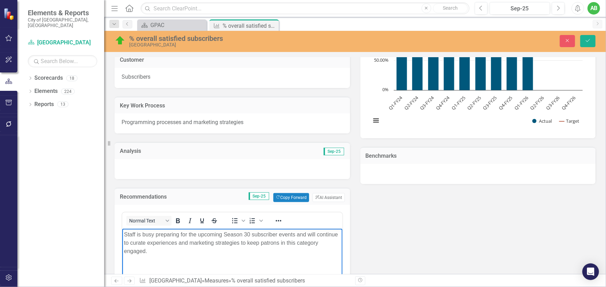
click at [249, 235] on p "Staff is busy preparing for the upcoming Season 30 subscriber events and will c…" at bounding box center [232, 243] width 217 height 25
click at [587, 42] on icon "submit" at bounding box center [588, 40] width 4 height 3
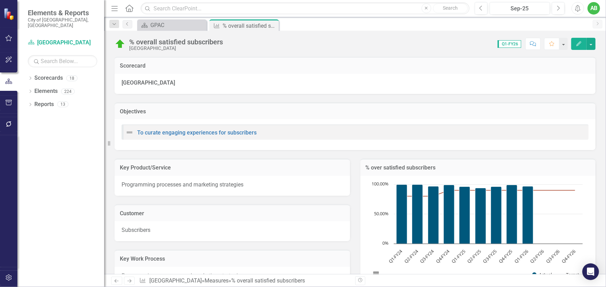
click at [133, 167] on h3 "Key Product/Service" at bounding box center [232, 168] width 225 height 6
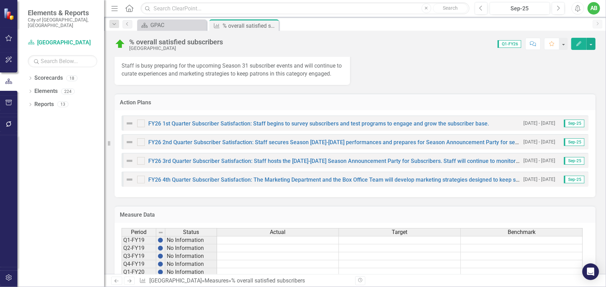
scroll to position [225, 0]
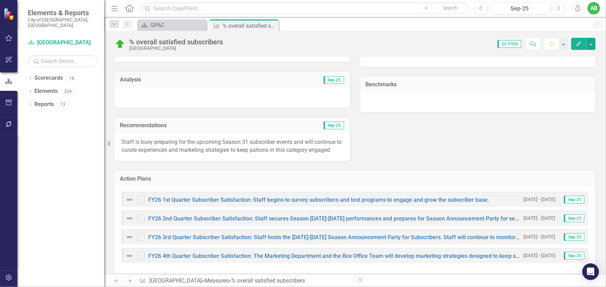
click at [166, 94] on div at bounding box center [232, 98] width 235 height 20
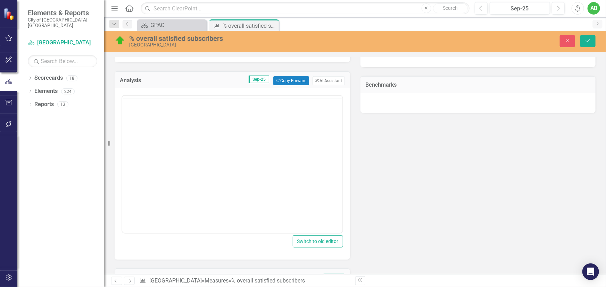
scroll to position [0, 0]
drag, startPoint x: 165, startPoint y: 125, endPoint x: 162, endPoint y: 123, distance: 3.8
click at [165, 124] on body "Rich Text Area. Press ALT-0 for help." at bounding box center [232, 164] width 220 height 104
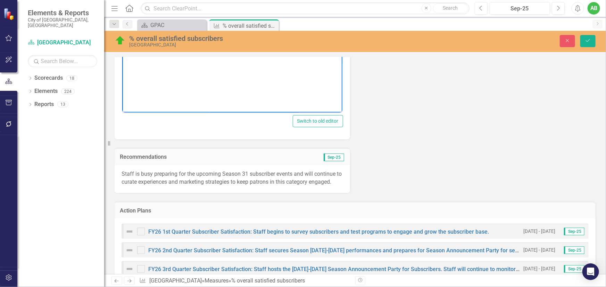
scroll to position [282, 0]
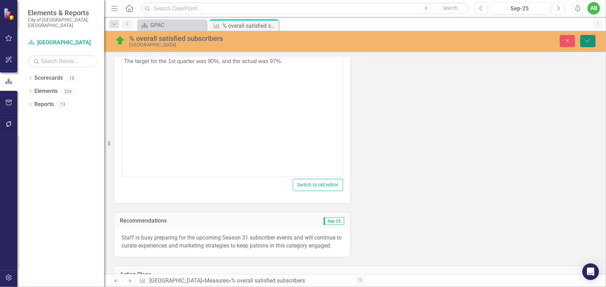
click at [590, 41] on icon "Save" at bounding box center [588, 40] width 6 height 5
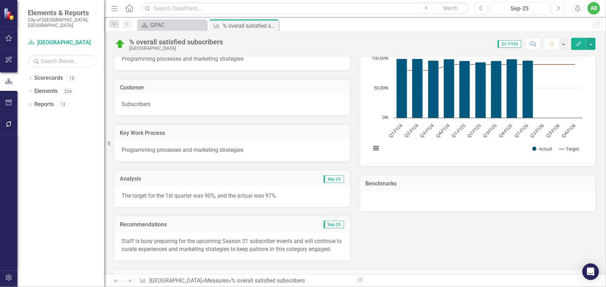
scroll to position [158, 0]
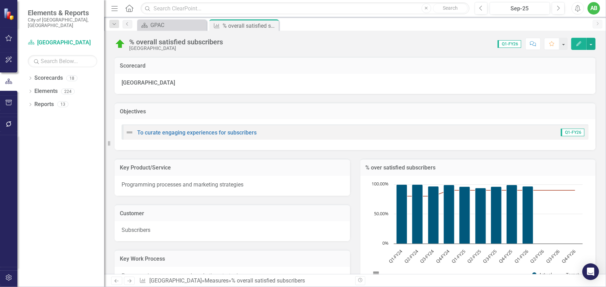
scroll to position [158, 0]
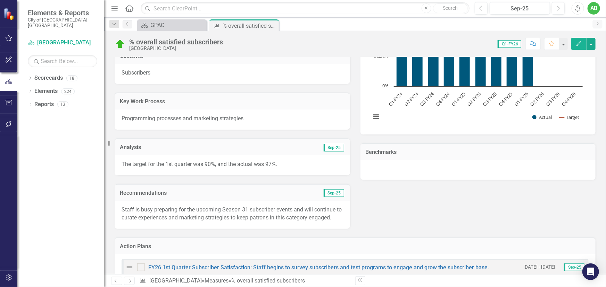
click at [284, 165] on p "The target for the 1st quarter was 90%, and the actual was 97%." at bounding box center [233, 165] width 222 height 8
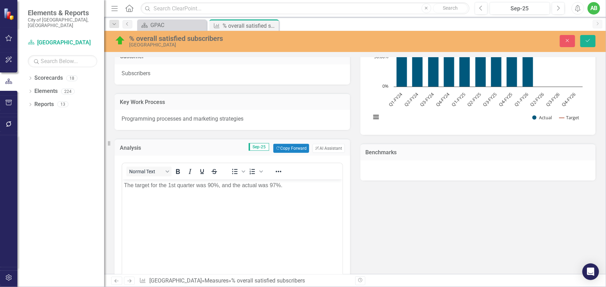
scroll to position [0, 0]
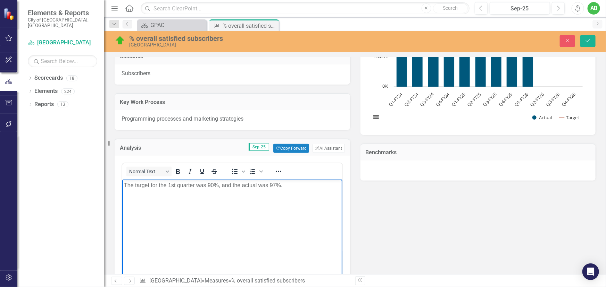
click at [298, 184] on p "The target for the 1st quarter was 90%, and the actual was 97%." at bounding box center [232, 186] width 217 height 8
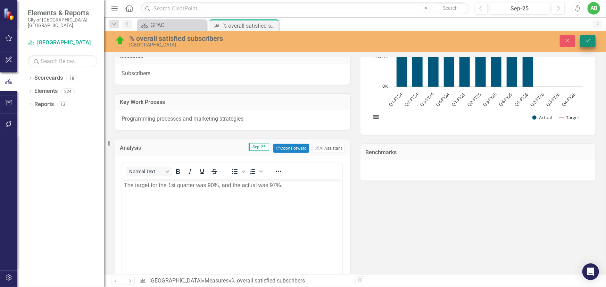
click at [591, 41] on button "Save" at bounding box center [587, 41] width 15 height 12
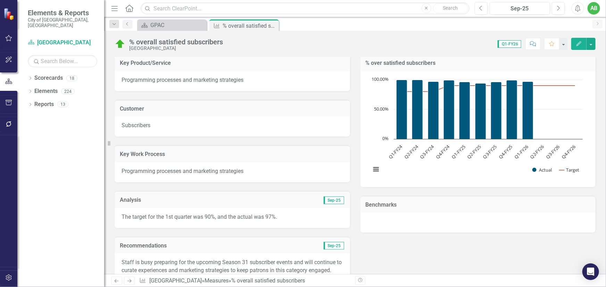
scroll to position [126, 0]
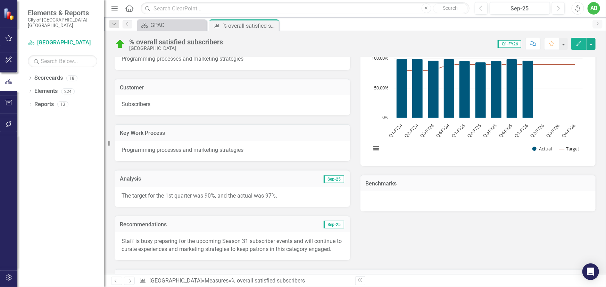
click at [289, 195] on p "The target for the 1st quarter was 90%, and the actual was 97%." at bounding box center [233, 196] width 222 height 8
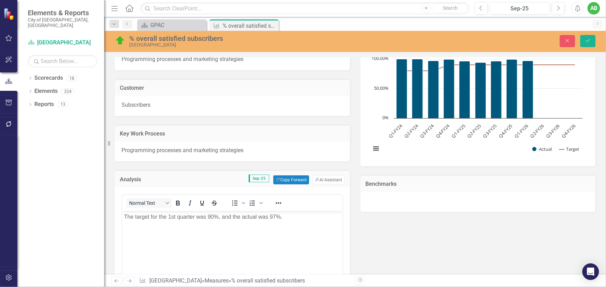
scroll to position [0, 0]
click at [293, 216] on p "The target for the 1st quarter was 90%, and the actual was 97%." at bounding box center [232, 217] width 217 height 8
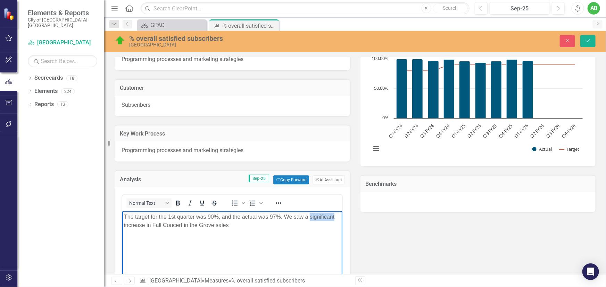
drag, startPoint x: 335, startPoint y: 217, endPoint x: 309, endPoint y: 218, distance: 26.8
click at [309, 218] on p "The target for the 1st quarter was 90%, and the actual was 97%. We saw a signif…" at bounding box center [232, 221] width 217 height 17
click at [242, 226] on p "The target for the 1st quarter was 90%, and the actual was 97%. We saw a 41% in…" at bounding box center [232, 221] width 217 height 17
click at [181, 226] on p "The target for the 1st quarter was 90%, and the actual was 97%. We saw a 41% in…" at bounding box center [232, 221] width 217 height 17
drag, startPoint x: 163, startPoint y: 225, endPoint x: 150, endPoint y: 226, distance: 12.9
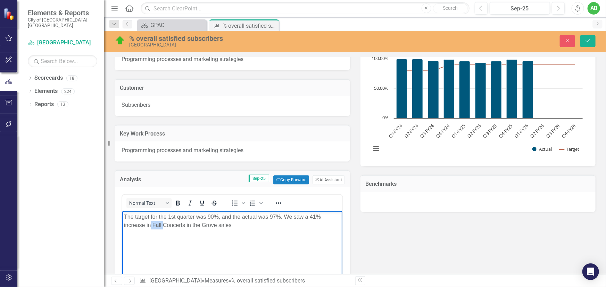
click at [150, 226] on p "The target for the 1st quarter was 90%, and the actual was 97%. We saw a 41% in…" at bounding box center [232, 221] width 217 height 17
drag, startPoint x: 250, startPoint y: 225, endPoint x: 231, endPoint y: 227, distance: 19.6
click at [231, 227] on p "The target for the 1st quarter was 90%, and the actual was 97%. We saw a 41% in…" at bounding box center [232, 221] width 217 height 17
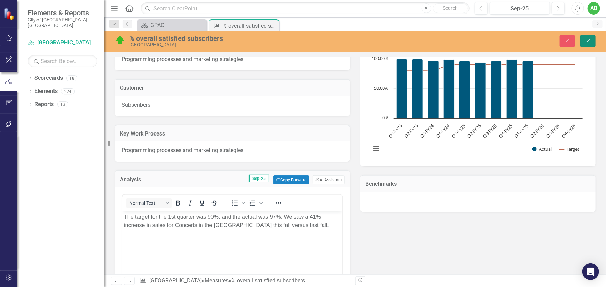
click at [586, 42] on icon "Save" at bounding box center [588, 40] width 6 height 5
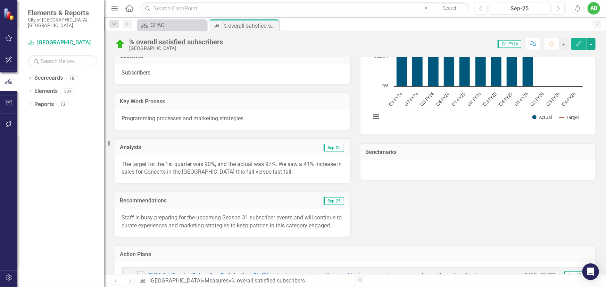
scroll to position [189, 0]
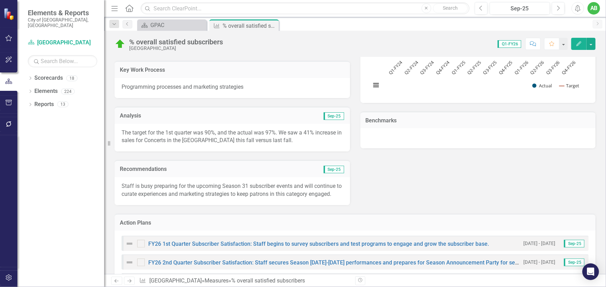
click at [267, 142] on p "The target for the 1st quarter was 90%, and the actual was 97%. We saw a 41% in…" at bounding box center [233, 137] width 222 height 16
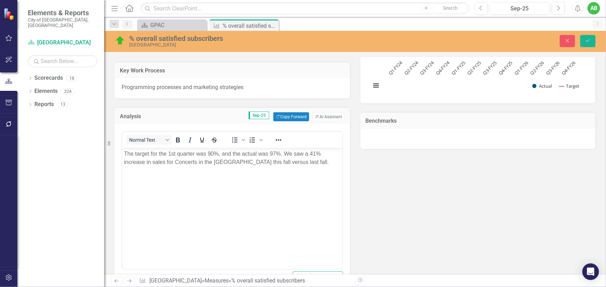
scroll to position [0, 0]
click at [301, 161] on p "The target for the 1st quarter was 90%, and the actual was 97%. We saw a 41% in…" at bounding box center [232, 158] width 217 height 17
drag, startPoint x: 241, startPoint y: 170, endPoint x: 167, endPoint y: 174, distance: 74.0
click at [167, 174] on p "The target for the 1st quarter was 90%, and the actual was 97%. We saw a 41% in…" at bounding box center [232, 162] width 217 height 25
click at [587, 37] on button "Save" at bounding box center [587, 41] width 15 height 12
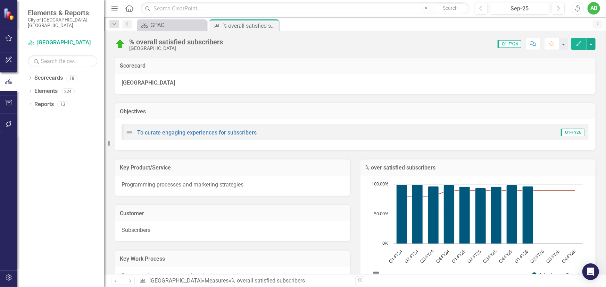
scroll to position [158, 0]
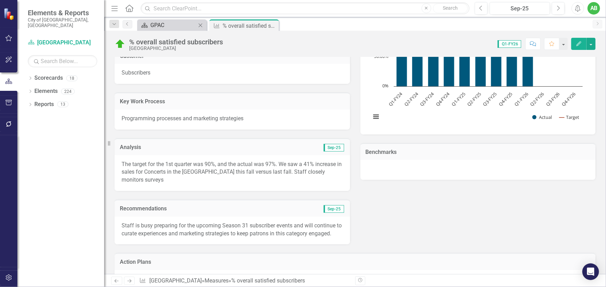
click at [152, 22] on div "GPAC" at bounding box center [173, 25] width 46 height 9
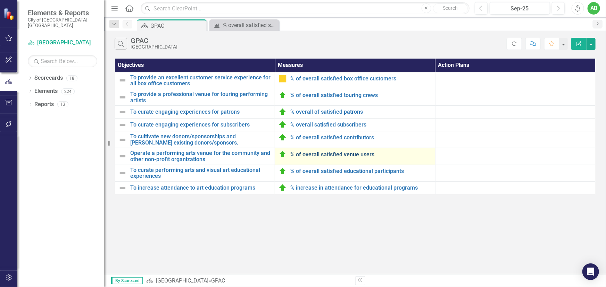
click at [340, 155] on link "% of overall satisfied venue users" at bounding box center [360, 155] width 141 height 6
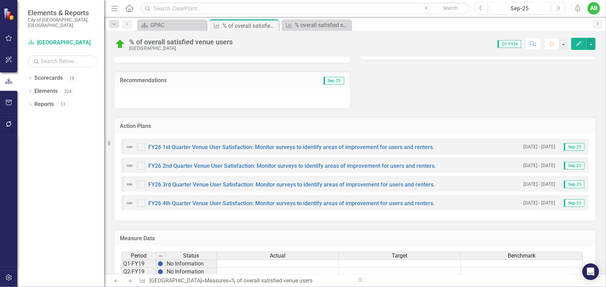
scroll to position [193, 0]
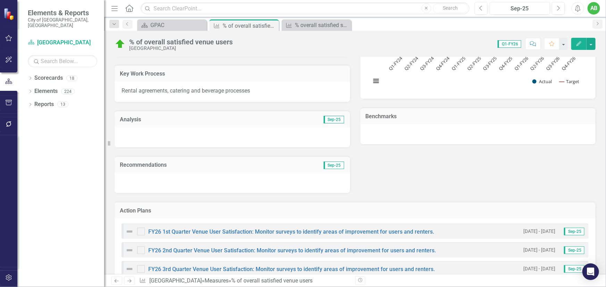
click at [172, 136] on div at bounding box center [232, 137] width 235 height 20
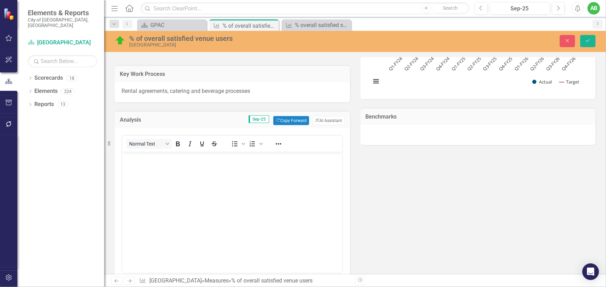
scroll to position [0, 0]
click at [199, 171] on body "Rich Text Area. Press ALT-0 for help." at bounding box center [232, 204] width 220 height 104
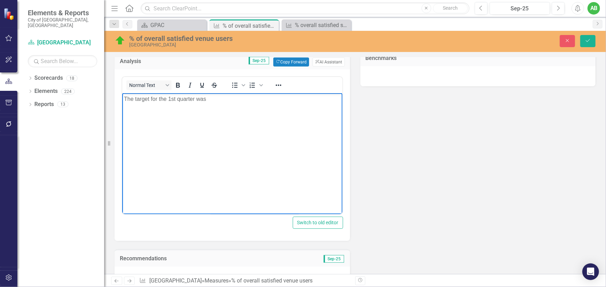
scroll to position [251, 0]
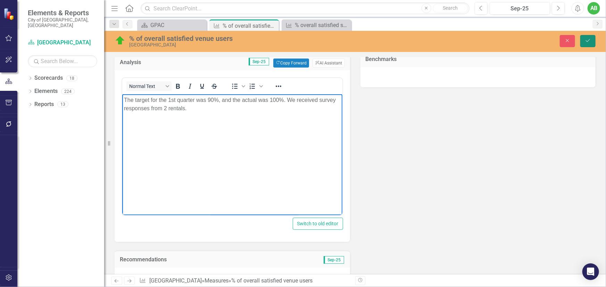
click at [590, 39] on icon "submit" at bounding box center [588, 40] width 4 height 3
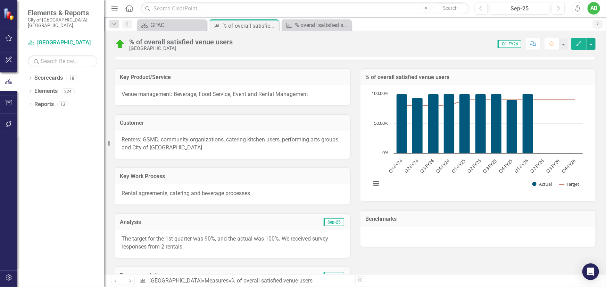
scroll to position [126, 0]
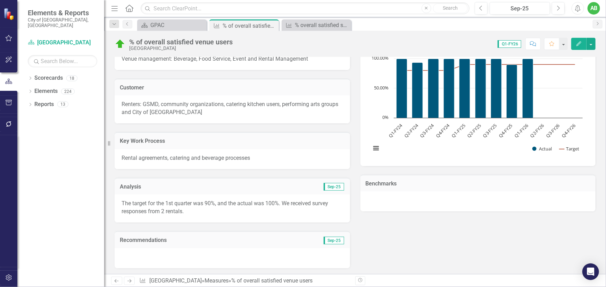
click at [215, 214] on p "The target for the 1st quarter was 90%, and the actual was 100%. We received su…" at bounding box center [233, 208] width 222 height 16
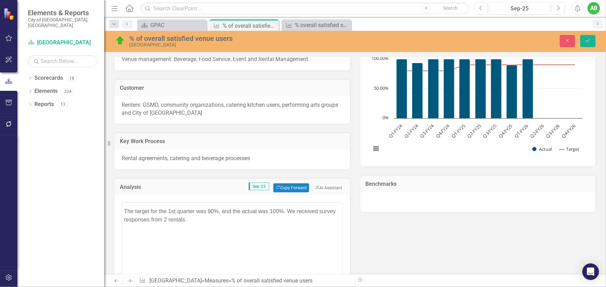
scroll to position [0, 0]
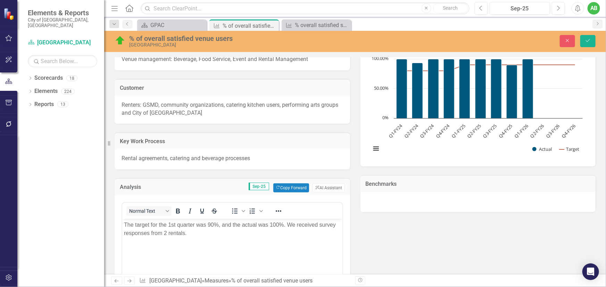
click at [211, 234] on p "The target for the 1st quarter was 90%, and the actual was 100%. We received su…" at bounding box center [232, 229] width 217 height 17
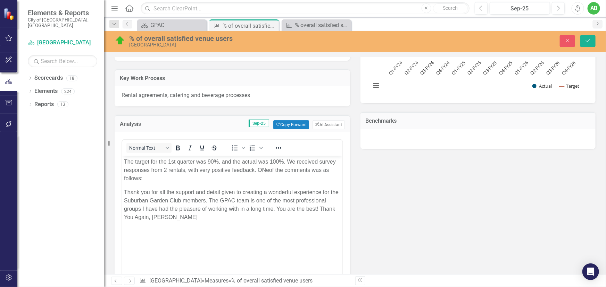
click at [121, 191] on div "<p>The target for the 1st quarter was 90%, and the actual was 100%. We received…" at bounding box center [232, 218] width 235 height 172
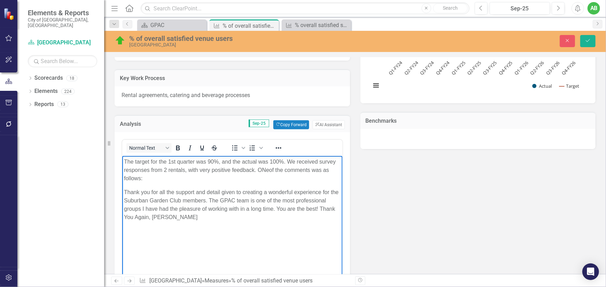
click at [123, 190] on body "The target for the 1st quarter was 90%, and the actual was 100%. We received su…" at bounding box center [232, 208] width 220 height 104
click at [182, 218] on p ""Thank you for all the support and detail given to creating a wonderful experie…" at bounding box center [232, 205] width 217 height 33
drag, startPoint x: 148, startPoint y: 217, endPoint x: 189, endPoint y: 219, distance: 41.4
click at [189, 219] on p ""Thank you for all the support and detail given to creating a wonderful experie…" at bounding box center [232, 205] width 217 height 33
click at [184, 215] on p ""Thank you for all the support and detail given to creating a wonderful experie…" at bounding box center [232, 205] width 217 height 33
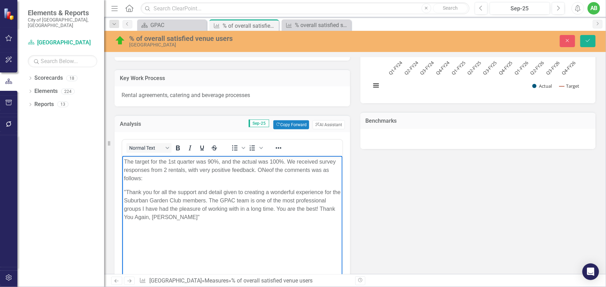
click at [187, 231] on body "The target for the 1st quarter was 90%, and the actual was 100%. We received su…" at bounding box center [232, 208] width 220 height 104
click at [268, 169] on p "The target for the 1st quarter was 90%, and the actual was 100%. We received su…" at bounding box center [232, 170] width 217 height 25
click at [263, 171] on p "The target for the 1st quarter was 90%, and the actual was 100%. We received su…" at bounding box center [232, 170] width 217 height 25
click at [265, 170] on p "The target for the 1st quarter was 90%, and the actual was 100%. We received su…" at bounding box center [232, 170] width 217 height 25
click at [153, 182] on p "The target for the 1st quarter was 90%, and the actual was 100%. We received su…" at bounding box center [232, 170] width 217 height 25
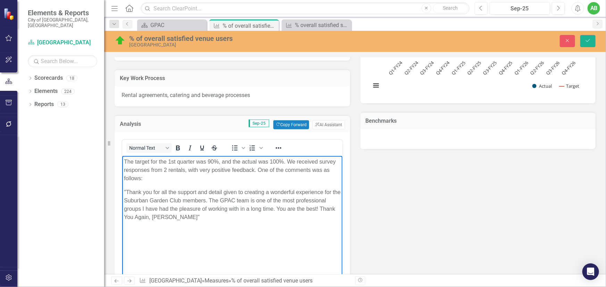
click at [204, 224] on body "The target for the 1st quarter was 90%, and the actual was 100%. We received su…" at bounding box center [232, 208] width 220 height 104
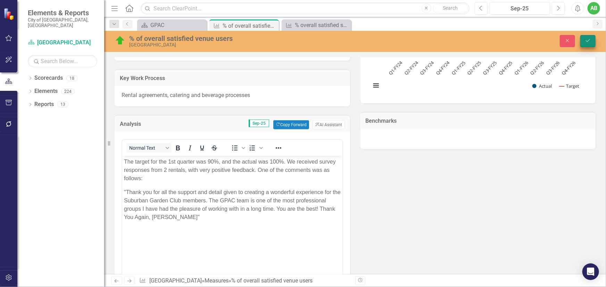
click at [590, 39] on icon "Save" at bounding box center [588, 40] width 6 height 5
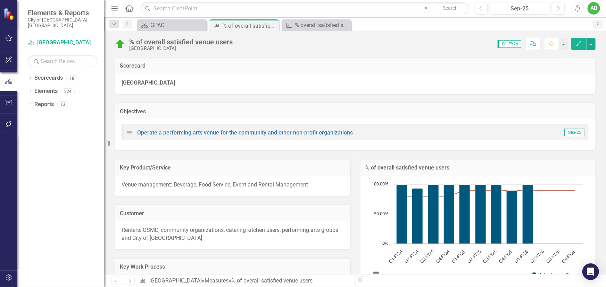
scroll to position [94, 0]
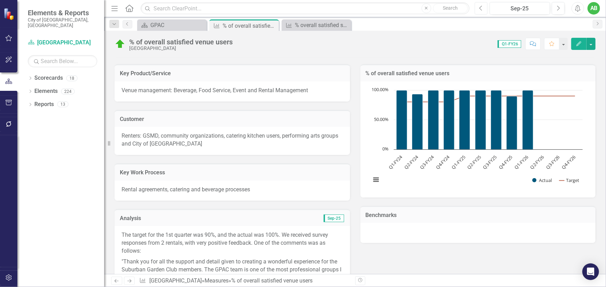
click at [483, 9] on button "Previous" at bounding box center [481, 8] width 13 height 12
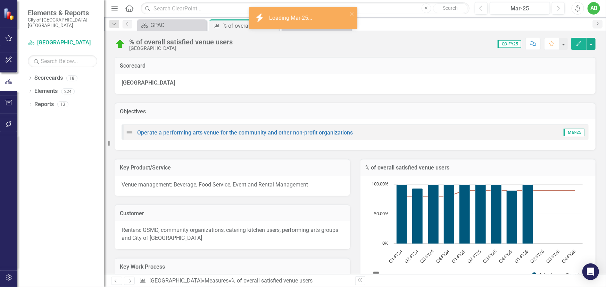
click at [483, 9] on button "Previous" at bounding box center [481, 8] width 13 height 12
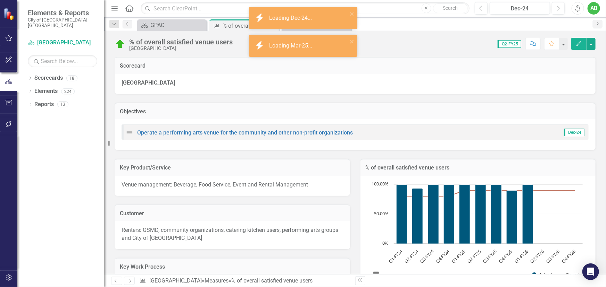
click at [483, 9] on button "Previous" at bounding box center [481, 8] width 13 height 12
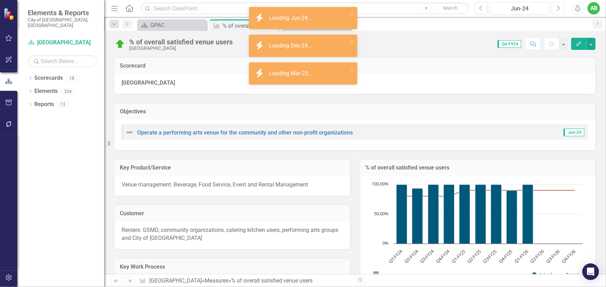
click at [554, 9] on button "Next" at bounding box center [558, 8] width 13 height 12
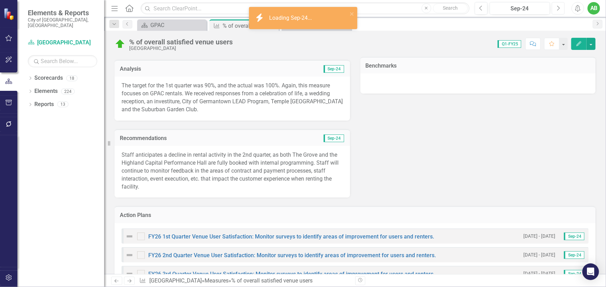
scroll to position [252, 0]
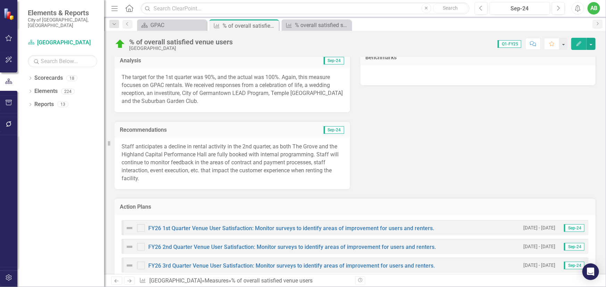
click at [298, 159] on p "Staff anticipates a decline in rental activity in the 2nd quarter, as both The …" at bounding box center [233, 163] width 222 height 40
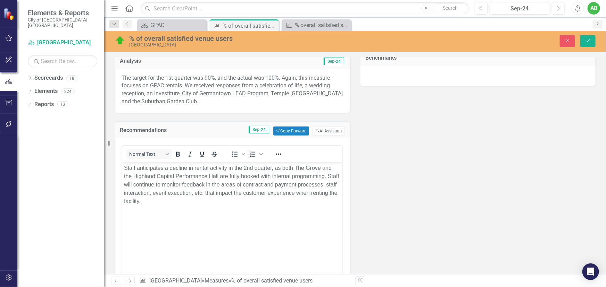
scroll to position [0, 0]
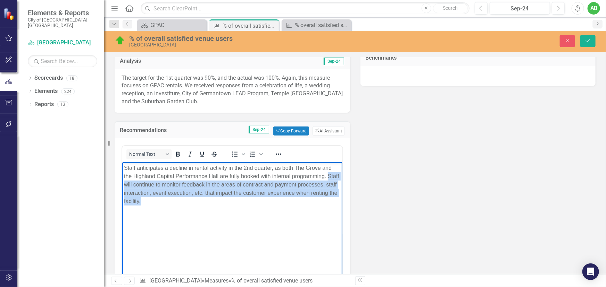
drag, startPoint x: 129, startPoint y: 184, endPoint x: 173, endPoint y: 203, distance: 48.0
click at [173, 203] on p "Staff anticipates a decline in rental activity in the 2nd quarter, as both The …" at bounding box center [232, 185] width 217 height 42
copy p "Staff will continue to monitor feedback in the areas of contract and payment pr…"
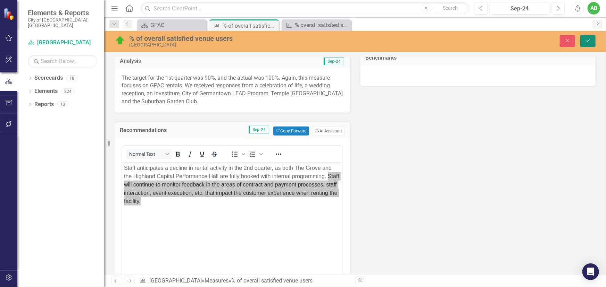
click at [591, 38] on icon "Save" at bounding box center [588, 40] width 6 height 5
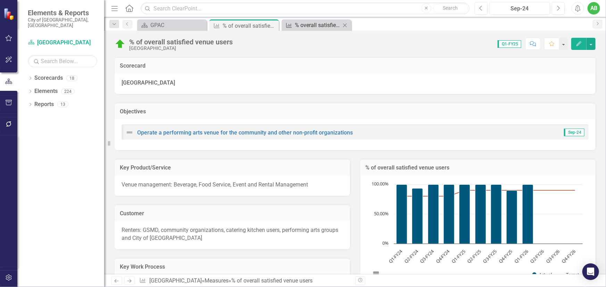
click at [292, 28] on div "Measure" at bounding box center [287, 25] width 9 height 9
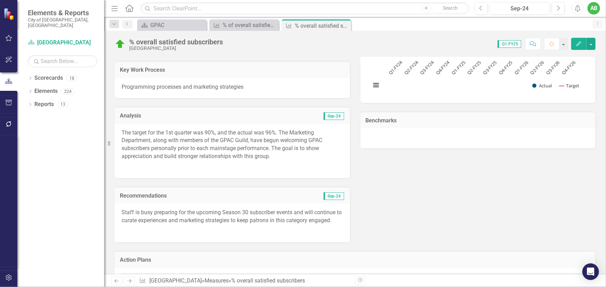
scroll to position [316, 0]
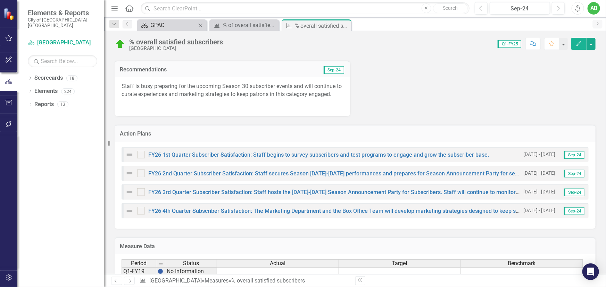
click at [168, 28] on div "GPAC" at bounding box center [173, 25] width 46 height 9
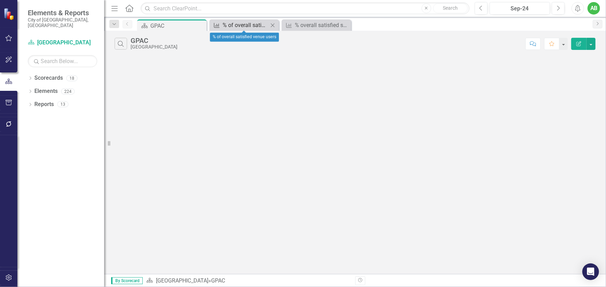
click at [245, 25] on div "% of overall satisfied venue users" at bounding box center [246, 25] width 46 height 9
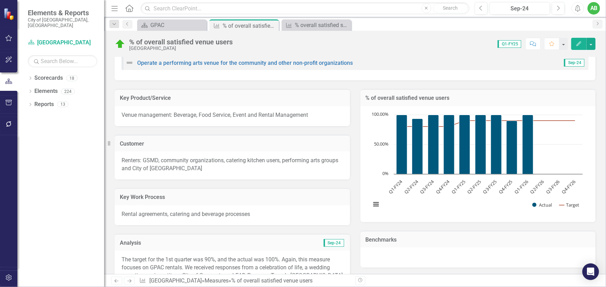
scroll to position [158, 0]
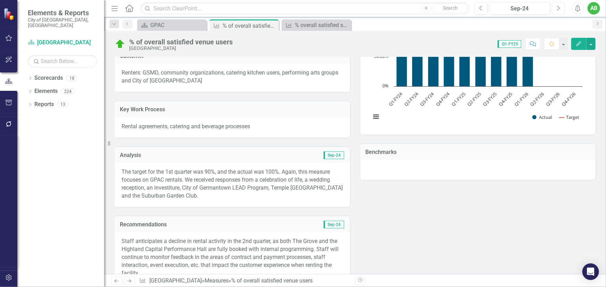
click at [555, 6] on button "Next" at bounding box center [558, 8] width 13 height 12
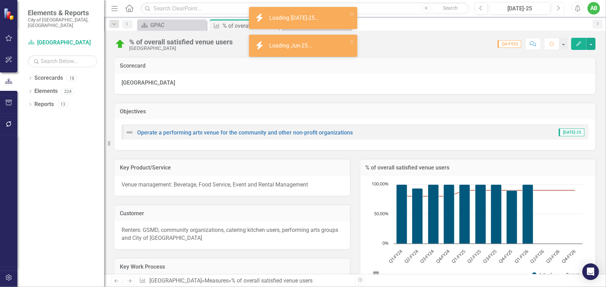
click at [562, 9] on button "Next" at bounding box center [558, 8] width 13 height 12
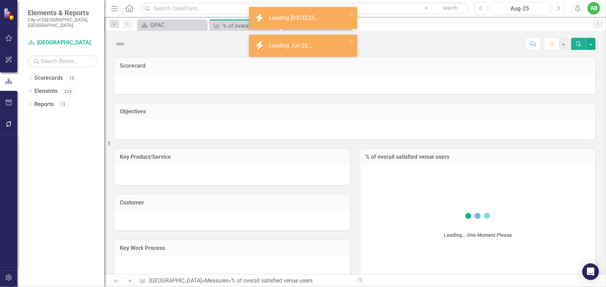
click at [562, 9] on button "Next" at bounding box center [558, 8] width 13 height 12
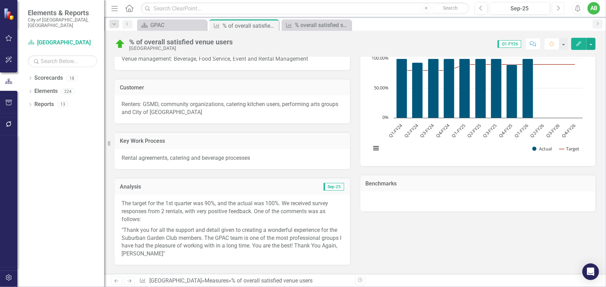
scroll to position [252, 0]
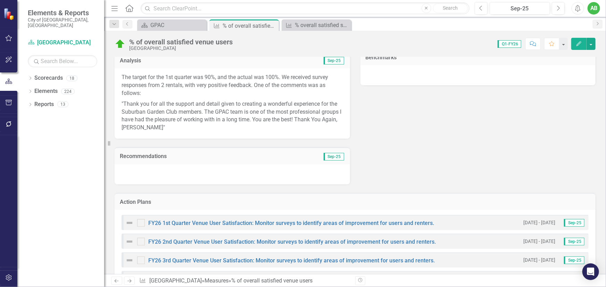
click at [157, 177] on div at bounding box center [232, 175] width 235 height 20
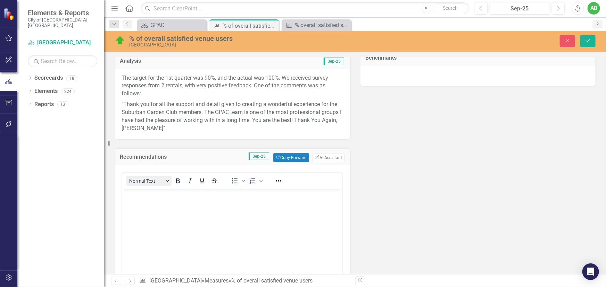
scroll to position [0, 0]
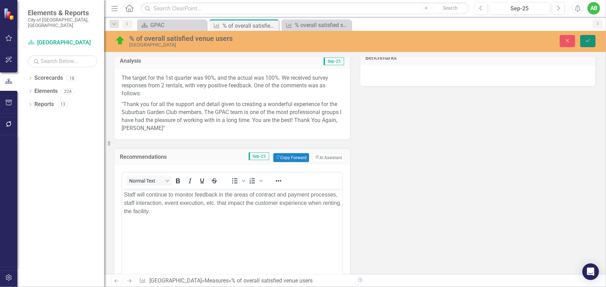
click at [588, 37] on button "Save" at bounding box center [587, 41] width 15 height 12
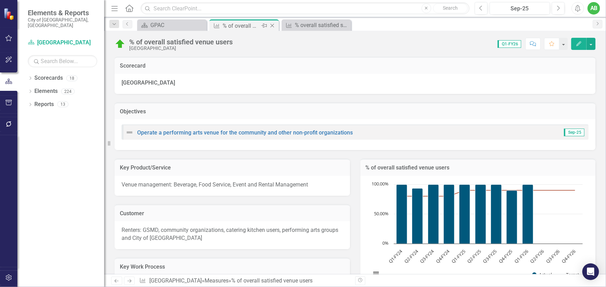
click at [272, 25] on icon at bounding box center [272, 26] width 4 height 4
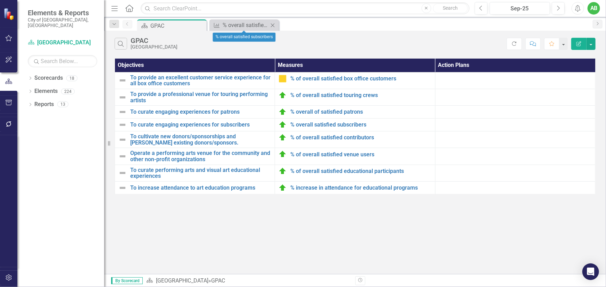
click at [272, 25] on icon at bounding box center [273, 25] width 4 height 4
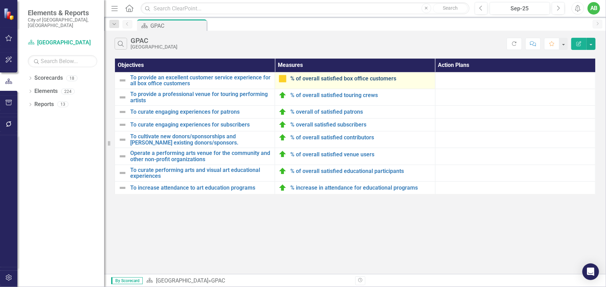
click at [333, 78] on link "% of overall satisfied box office customers" at bounding box center [360, 79] width 141 height 6
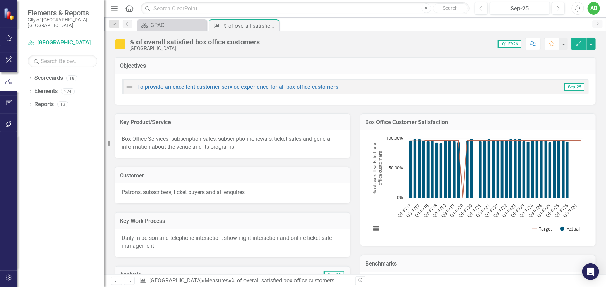
scroll to position [126, 0]
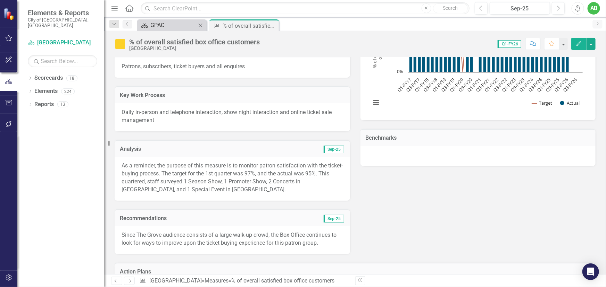
click at [167, 22] on div "GPAC" at bounding box center [173, 25] width 46 height 9
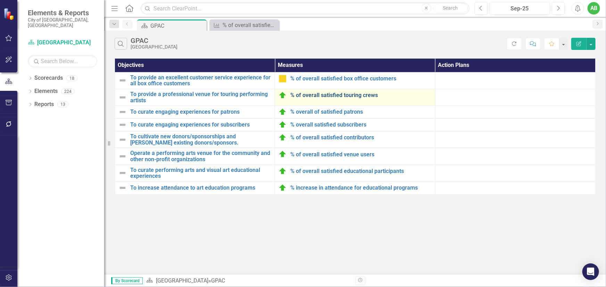
click at [318, 93] on link "% of overall satisfied touring crews" at bounding box center [360, 95] width 141 height 6
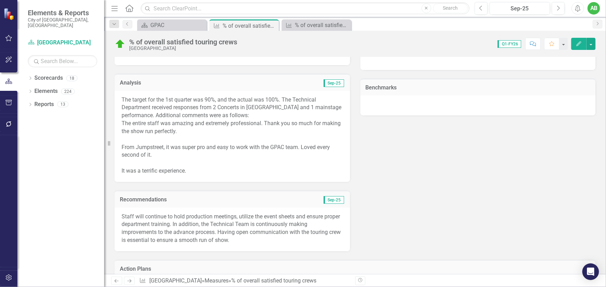
scroll to position [221, 0]
click at [122, 148] on div "From Jumpstreet, it was super pro and easy to work with the GPAC team. Loved ev…" at bounding box center [233, 153] width 222 height 16
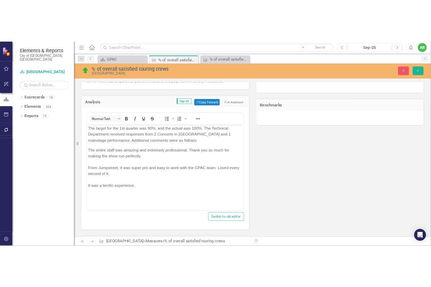
scroll to position [0, 0]
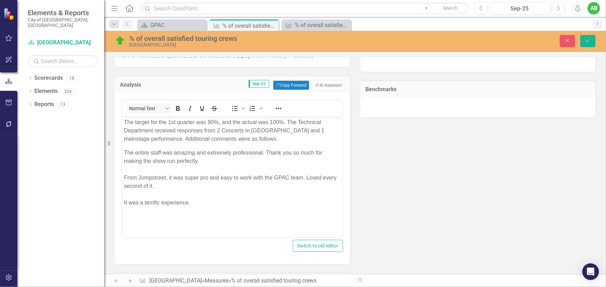
click at [125, 151] on div "The entire staff was amazing and extremely professional. Thank you so much for …" at bounding box center [232, 157] width 217 height 17
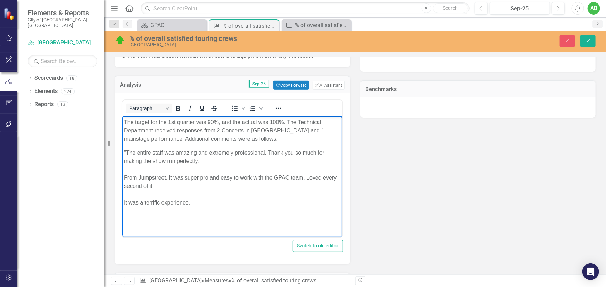
click at [199, 161] on div ""The entire staff was amazing and extremely professional. Thank you so much for…" at bounding box center [232, 157] width 217 height 17
click at [124, 176] on div "From Jumpstreet, it was super pro and easy to work with the GPAC team. Loved ev…" at bounding box center [232, 182] width 217 height 17
click at [177, 184] on div ""From Jumpstreet, it was super pro and easy to work with the GPAC team. Loved e…" at bounding box center [232, 182] width 217 height 17
click at [194, 204] on div "It was a terrific experience." at bounding box center [232, 203] width 217 height 8
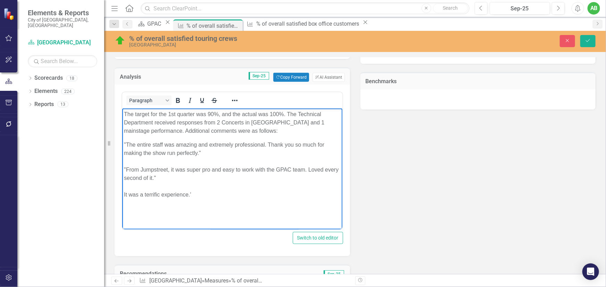
scroll to position [221, 0]
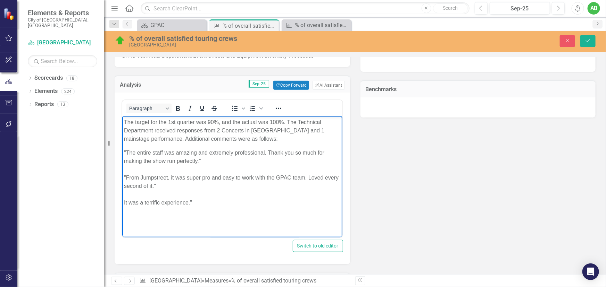
click at [124, 203] on div "It was a terrific experience."" at bounding box center [232, 203] width 217 height 8
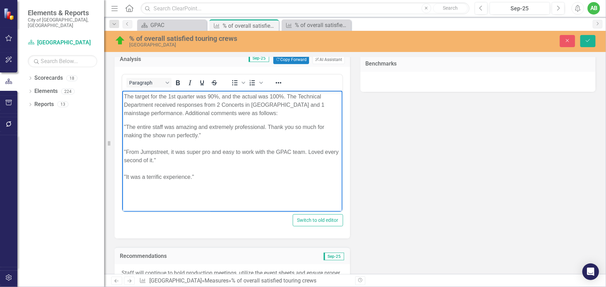
scroll to position [189, 0]
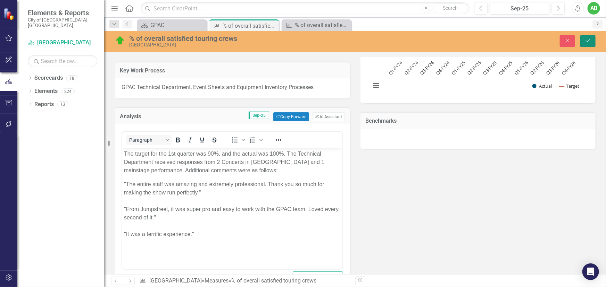
click at [589, 42] on icon "Save" at bounding box center [588, 40] width 6 height 5
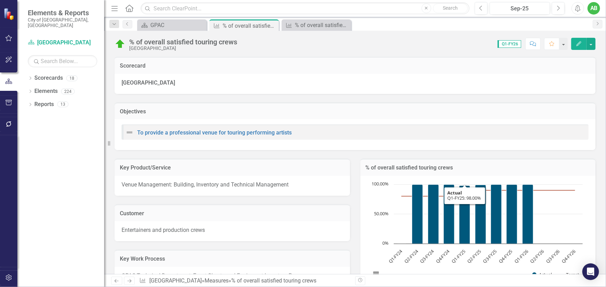
scroll to position [31, 0]
